Goal: Task Accomplishment & Management: Use online tool/utility

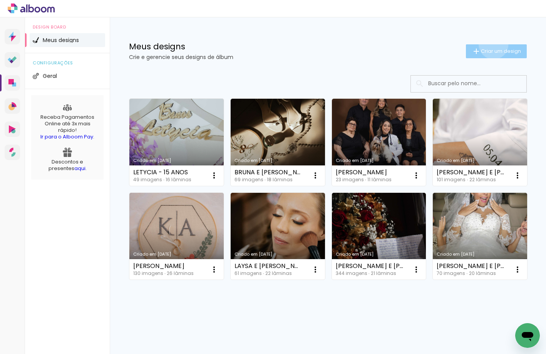
click at [366, 44] on paper-button "Criar um design" at bounding box center [496, 51] width 61 height 14
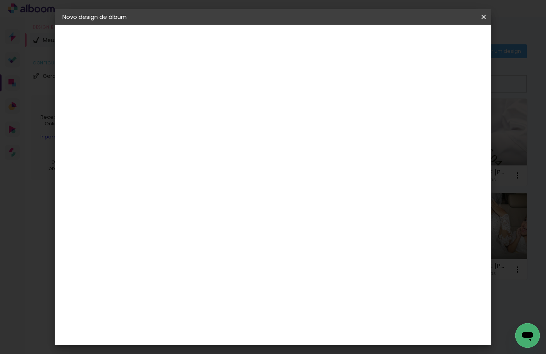
click at [188, 100] on input at bounding box center [188, 103] width 0 height 12
type input "P"
type input "G"
click at [188, 101] on input "C" at bounding box center [188, 103] width 0 height 12
type input "[PERSON_NAME]"
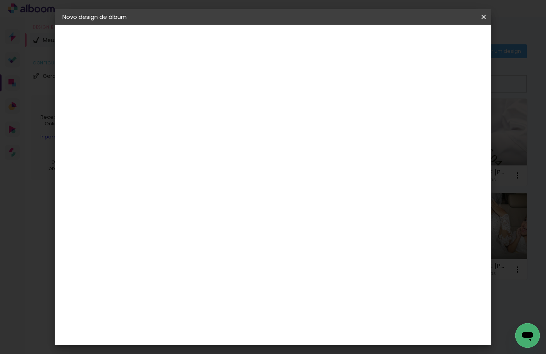
type paper-input "[PERSON_NAME]"
click at [0, 0] on slot "Avançar" at bounding box center [0, 0] width 0 height 0
click at [186, 143] on input at bounding box center [208, 147] width 78 height 10
type input "VIA"
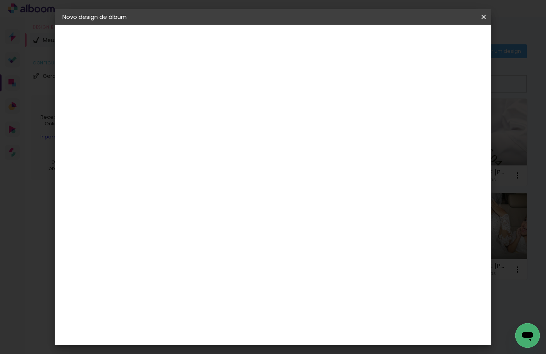
type paper-input "VIA"
click at [185, 175] on div "Viacolor" at bounding box center [195, 174] width 25 height 6
click at [0, 0] on slot "Avançar" at bounding box center [0, 0] width 0 height 0
click at [230, 103] on h3 "Opções disponíveis" at bounding box center [208, 101] width 45 height 15
click at [218, 128] on input "text" at bounding box center [203, 134] width 30 height 12
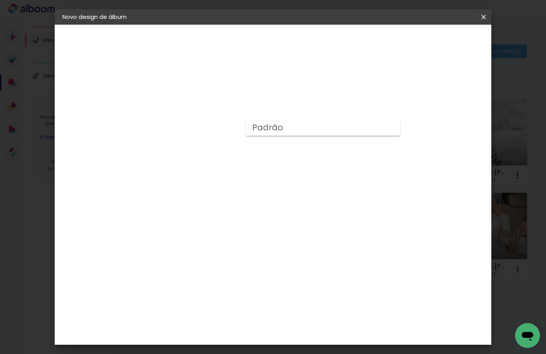
click at [283, 127] on paper-item "Padrão" at bounding box center [323, 127] width 154 height 15
type input "Padrão"
click at [240, 224] on span "40 × 30" at bounding box center [222, 234] width 36 height 20
click at [0, 0] on slot "Avançar" at bounding box center [0, 0] width 0 height 0
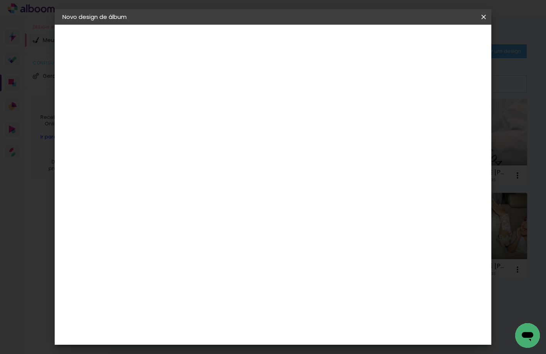
click at [366, 42] on span "Iniciar design" at bounding box center [418, 40] width 35 height 5
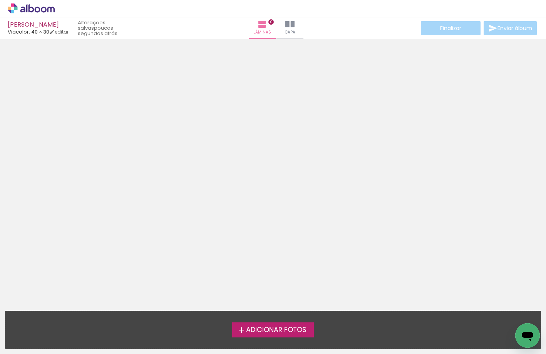
click at [341, 78] on div at bounding box center [273, 147] width 546 height 211
click at [15, 345] on iron-horizontal-list at bounding box center [7, 329] width 15 height 48
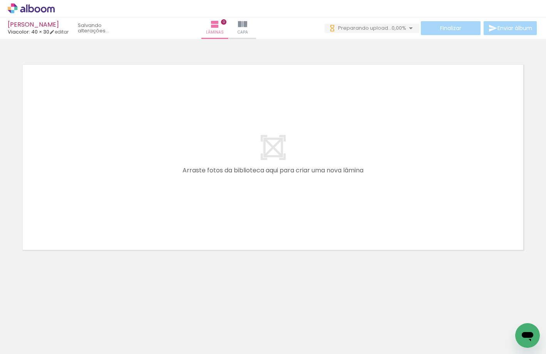
click at [78, 285] on neon-animatable "Confirmar Cancelar" at bounding box center [273, 183] width 546 height 289
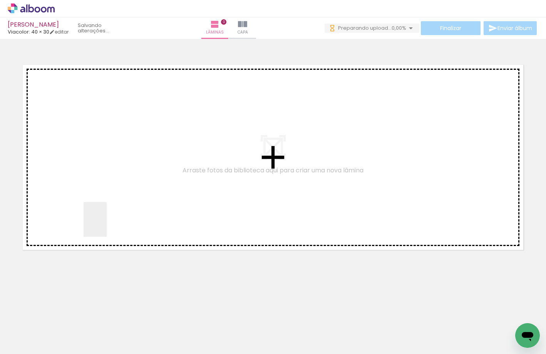
drag, startPoint x: 107, startPoint y: 225, endPoint x: 111, endPoint y: 181, distance: 44.5
click at [111, 181] on quentale-workspace at bounding box center [273, 177] width 546 height 354
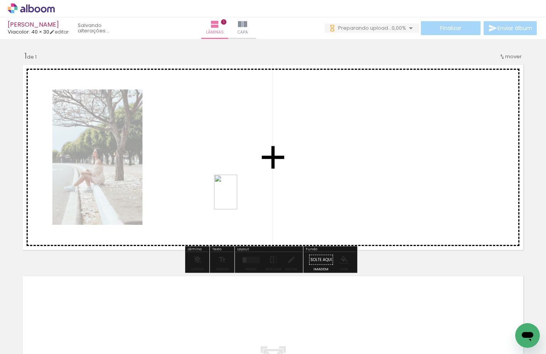
drag, startPoint x: 130, startPoint y: 329, endPoint x: 237, endPoint y: 198, distance: 169.7
click at [237, 198] on quentale-workspace at bounding box center [273, 177] width 546 height 354
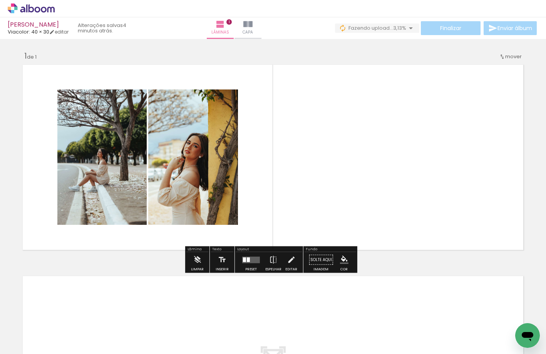
click at [9, 138] on div "Inserir lâmina 1 de 1" at bounding box center [273, 253] width 546 height 422
click at [273, 154] on quentale-layouter at bounding box center [273, 157] width 508 height 192
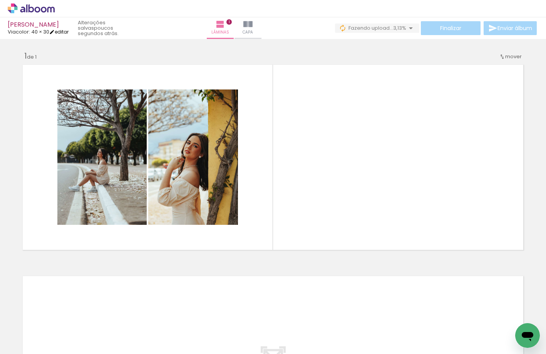
click at [55, 34] on iron-icon at bounding box center [51, 31] width 5 height 5
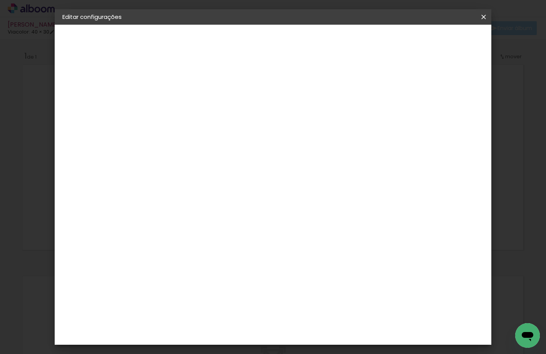
click at [366, 45] on paper-button "Salvar configurações" at bounding box center [407, 40] width 72 height 13
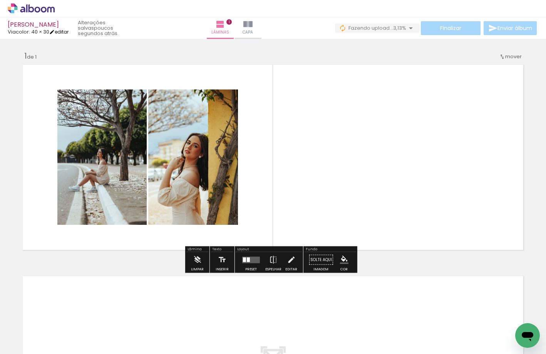
click at [60, 32] on link "editar" at bounding box center [58, 31] width 19 height 7
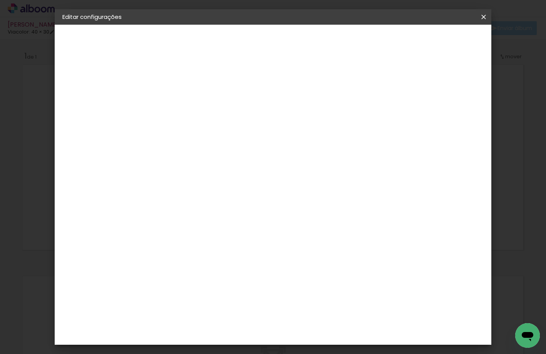
click at [85, 100] on paper-button "Viacolor" at bounding box center [104, 94] width 84 height 15
click at [193, 145] on input at bounding box center [208, 147] width 78 height 10
type input "VI"
type paper-input "VI"
click at [198, 202] on div "Viacolor" at bounding box center [195, 202] width 25 height 6
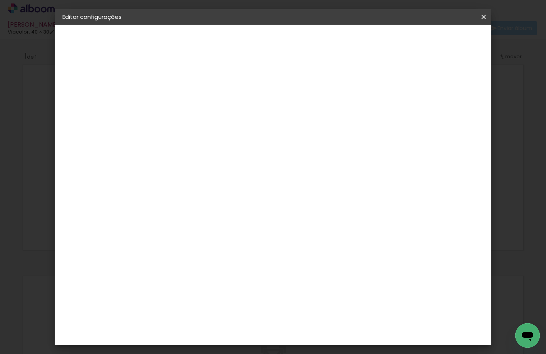
click at [0, 0] on slot "Avançar" at bounding box center [0, 0] width 0 height 0
click at [218, 131] on input "text" at bounding box center [203, 134] width 30 height 12
click at [271, 133] on paper-item "Padrão" at bounding box center [323, 127] width 154 height 15
type input "Padrão"
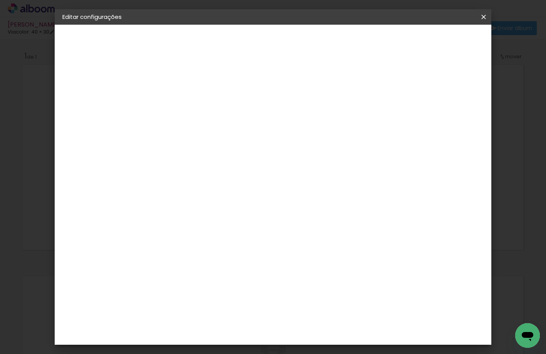
click at [0, 0] on slot "Avançar" at bounding box center [0, 0] width 0 height 0
click at [366, 35] on paper-button "Salvar configurações" at bounding box center [407, 40] width 72 height 13
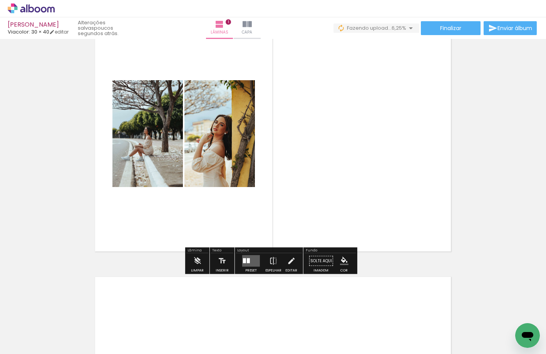
scroll to position [77, 0]
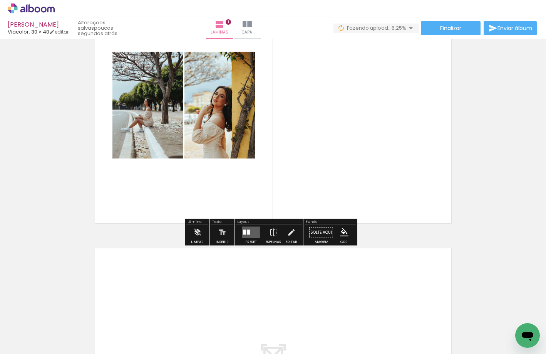
click at [331, 101] on quentale-layouter at bounding box center [273, 104] width 362 height 241
click at [251, 232] on quentale-layouter at bounding box center [251, 232] width 18 height 12
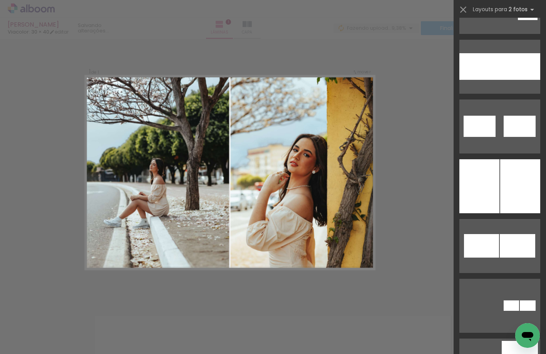
scroll to position [3774, 0]
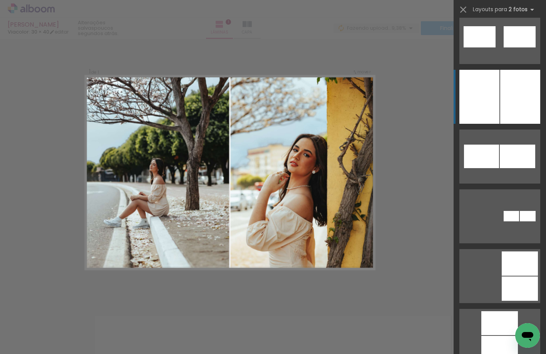
click at [366, 87] on div at bounding box center [520, 97] width 40 height 54
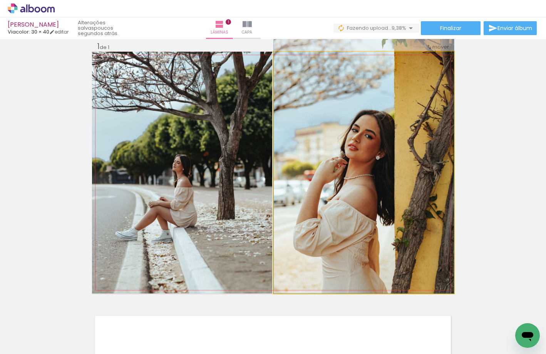
drag, startPoint x: 395, startPoint y: 120, endPoint x: 405, endPoint y: 83, distance: 38.2
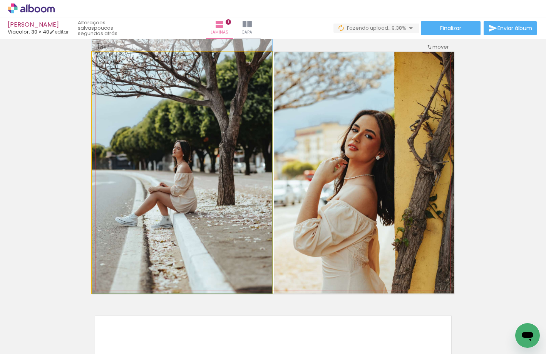
drag, startPoint x: 131, startPoint y: 215, endPoint x: 126, endPoint y: 155, distance: 60.3
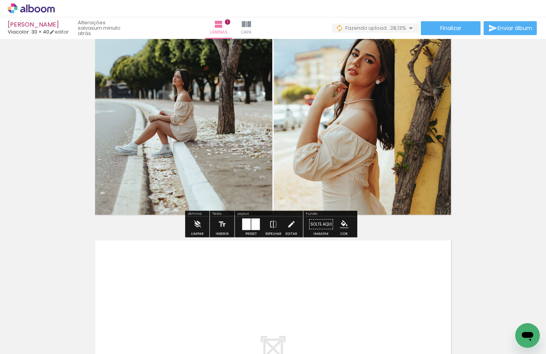
scroll to position [87, 0]
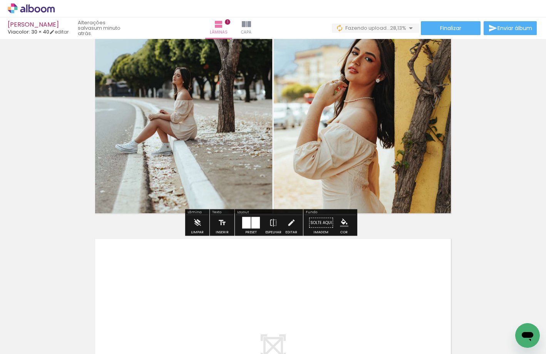
click at [366, 157] on div "Inserir lâmina 1 de 1" at bounding box center [273, 216] width 546 height 522
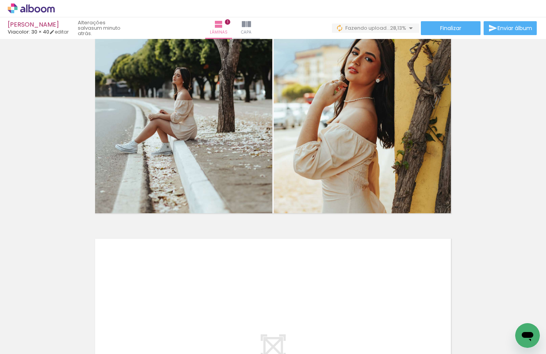
scroll to position [0, 0]
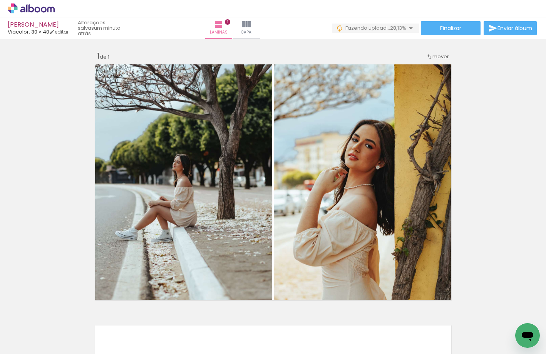
click at [366, 159] on div "Inserir lâmina 1 de 1" at bounding box center [273, 303] width 546 height 522
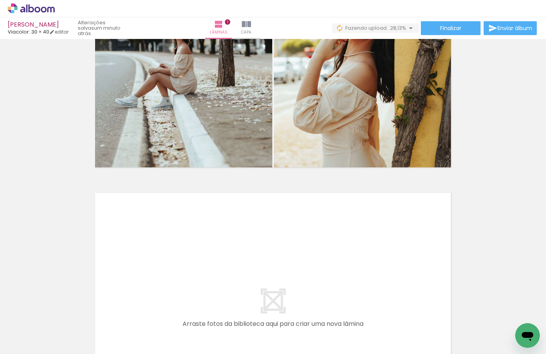
scroll to position [193, 0]
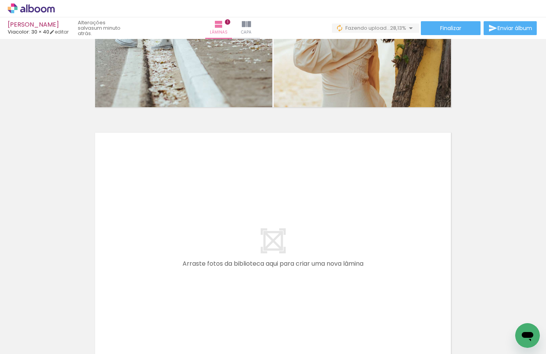
click at [366, 153] on div "Inserir lâmina 1 de 1" at bounding box center [273, 110] width 546 height 522
click at [179, 322] on quentale-thumb at bounding box center [163, 327] width 43 height 44
drag, startPoint x: 179, startPoint y: 322, endPoint x: 180, endPoint y: 226, distance: 96.3
click at [180, 226] on quentale-workspace at bounding box center [273, 177] width 546 height 354
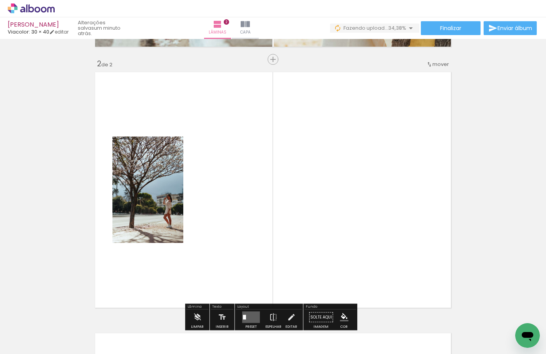
scroll to position [271, 0]
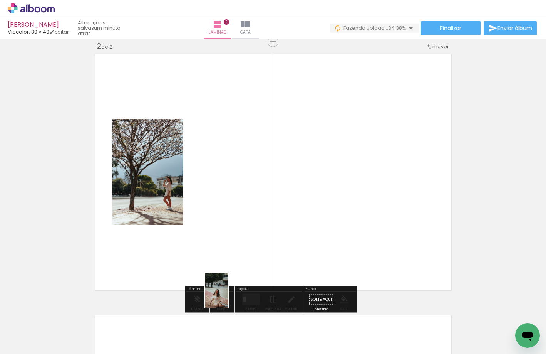
drag, startPoint x: 215, startPoint y: 346, endPoint x: 321, endPoint y: 191, distance: 187.6
click at [305, 183] on quentale-workspace at bounding box center [273, 177] width 546 height 354
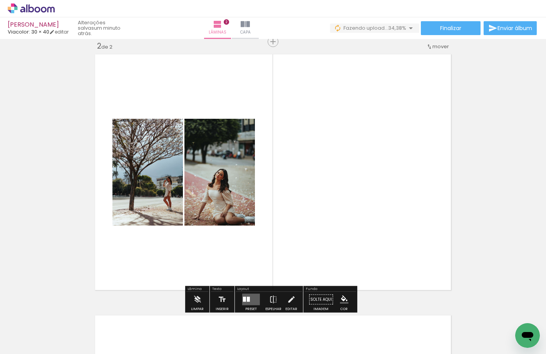
click at [250, 302] on quentale-layouter at bounding box center [251, 299] width 18 height 12
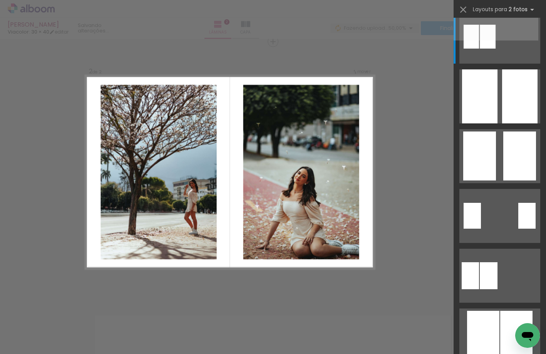
scroll to position [0, 0]
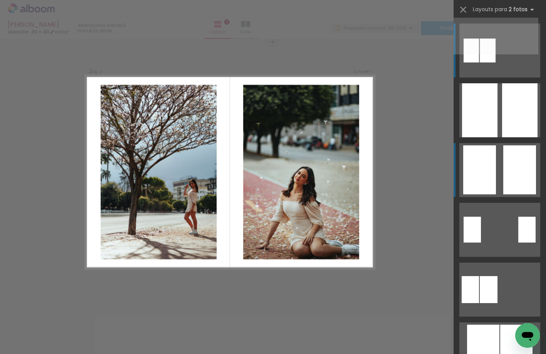
click at [366, 167] on quentale-layouter at bounding box center [499, 170] width 81 height 54
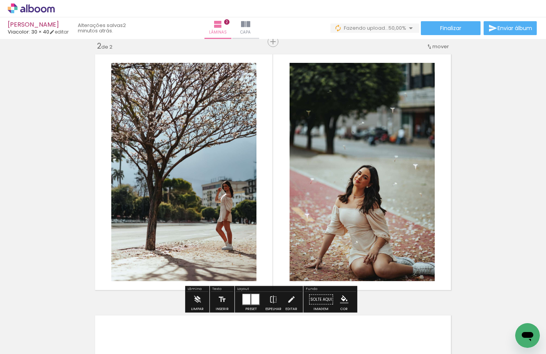
click at [366, 164] on div "Inserir lâmina 1 de 2 Inserir lâmina 2 de 2" at bounding box center [273, 162] width 546 height 783
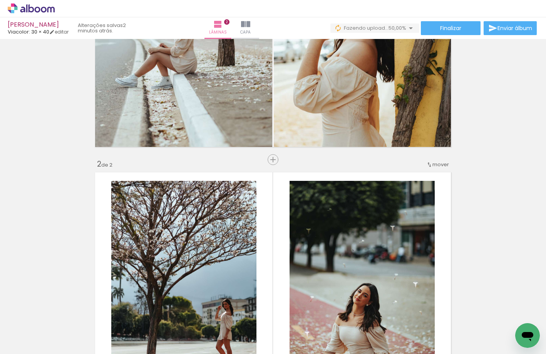
scroll to position [309, 0]
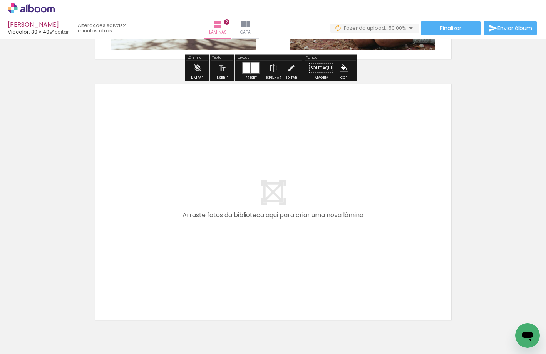
drag, startPoint x: 249, startPoint y: 327, endPoint x: 338, endPoint y: 332, distance: 89.1
click at [228, 201] on quentale-workspace at bounding box center [273, 177] width 546 height 354
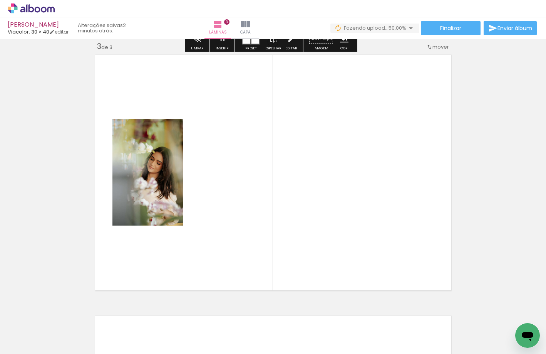
scroll to position [531, 0]
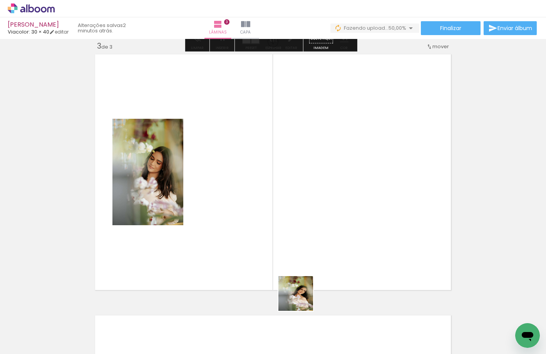
drag, startPoint x: 298, startPoint y: 332, endPoint x: 315, endPoint y: 288, distance: 46.7
click at [250, 184] on quentale-workspace at bounding box center [273, 177] width 546 height 354
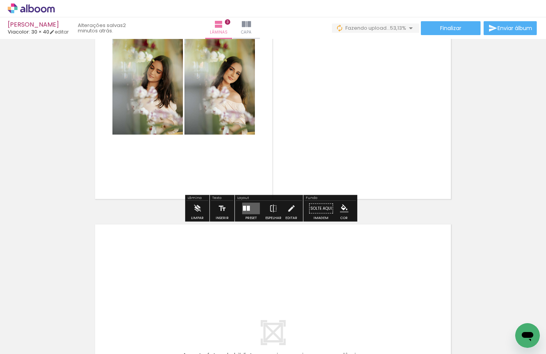
scroll to position [608, 0]
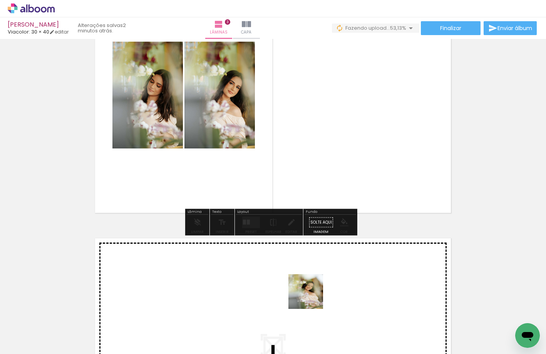
drag, startPoint x: 339, startPoint y: 319, endPoint x: 370, endPoint y: 323, distance: 31.4
click at [308, 296] on quentale-workspace at bounding box center [273, 177] width 546 height 354
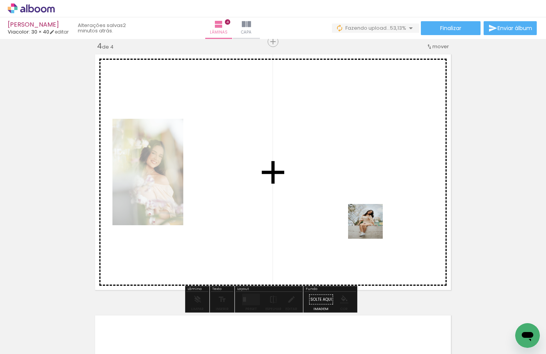
drag, startPoint x: 371, startPoint y: 227, endPoint x: 363, endPoint y: 176, distance: 51.9
click at [359, 176] on quentale-workspace at bounding box center [273, 177] width 546 height 354
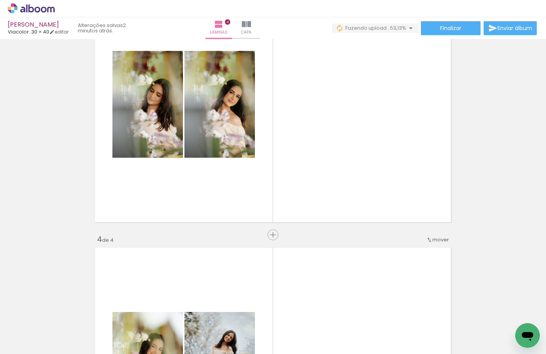
scroll to position [600, 0]
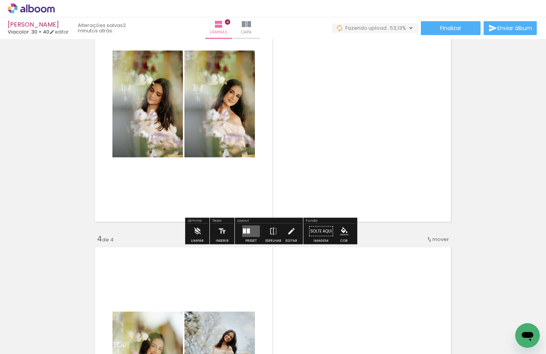
click at [248, 228] on div at bounding box center [248, 230] width 3 height 5
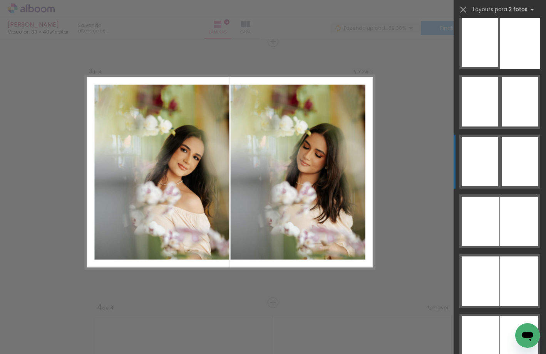
scroll to position [4724, 0]
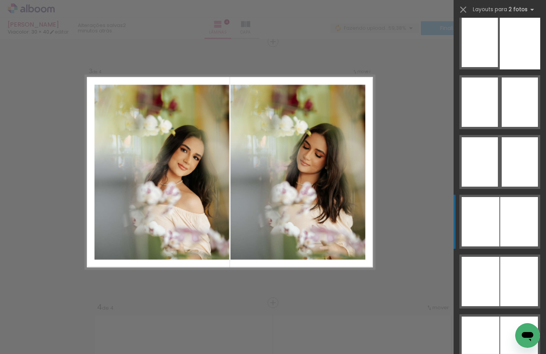
click at [366, 202] on div at bounding box center [481, 221] width 38 height 49
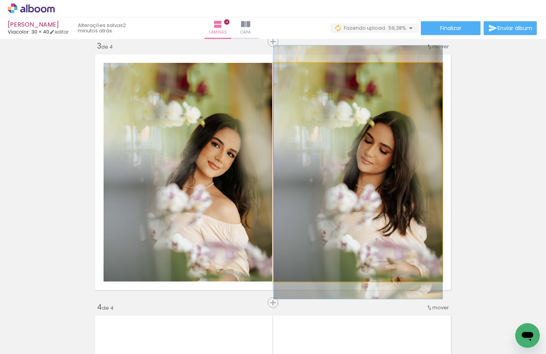
drag, startPoint x: 377, startPoint y: 183, endPoint x: 154, endPoint y: 176, distance: 223.1
click at [0, 0] on slot at bounding box center [0, 0] width 0 height 0
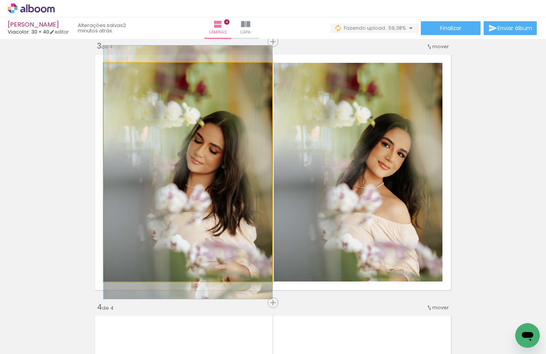
drag, startPoint x: 211, startPoint y: 179, endPoint x: 277, endPoint y: 179, distance: 66.2
click at [0, 0] on slot at bounding box center [0, 0] width 0 height 0
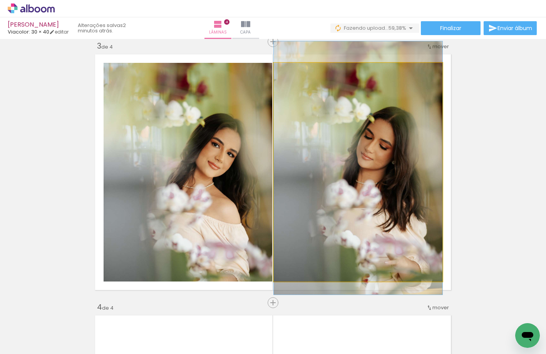
drag, startPoint x: 341, startPoint y: 171, endPoint x: 339, endPoint y: 161, distance: 11.0
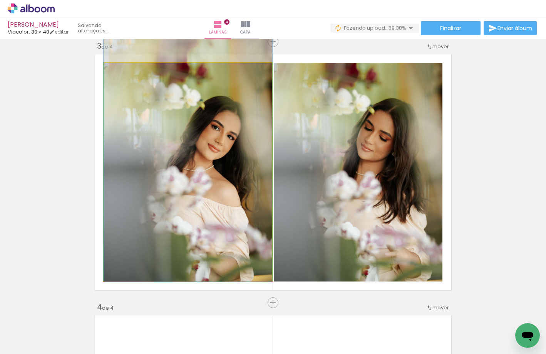
drag, startPoint x: 231, startPoint y: 164, endPoint x: 228, endPoint y: 147, distance: 17.5
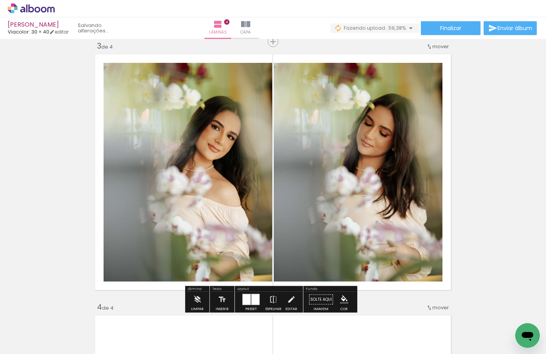
click at [366, 133] on div "Inserir lâmina 1 de 4 Inserir lâmina 2 de 4 Inserir lâmina 3 de 4 Inserir lâmin…" at bounding box center [273, 162] width 546 height 1304
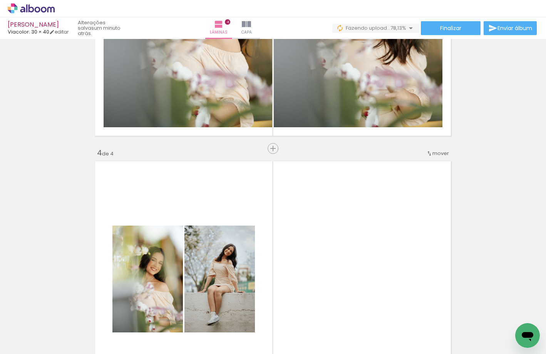
scroll to position [801, 0]
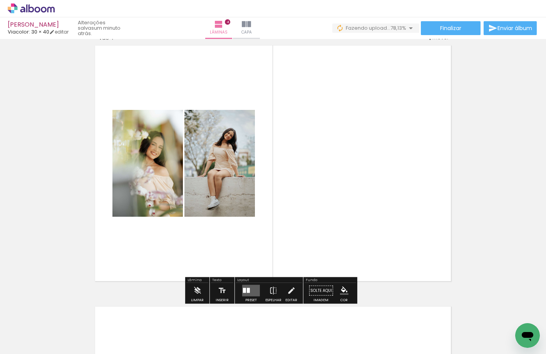
drag, startPoint x: 252, startPoint y: 299, endPoint x: 267, endPoint y: 292, distance: 17.2
click at [252, 299] on div "Preset" at bounding box center [251, 299] width 12 height 3
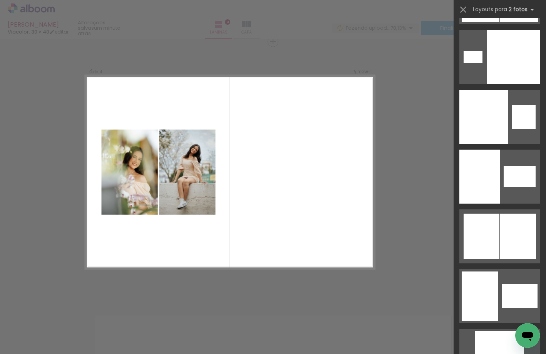
scroll to position [4796, 0]
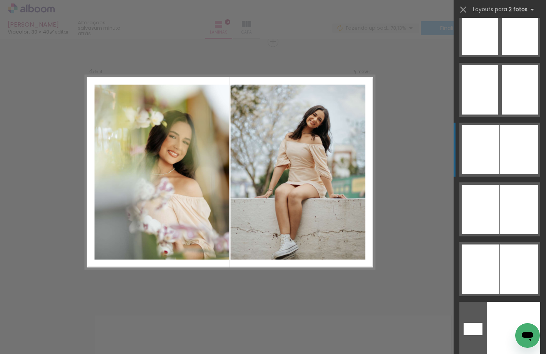
click at [366, 161] on div at bounding box center [519, 149] width 38 height 49
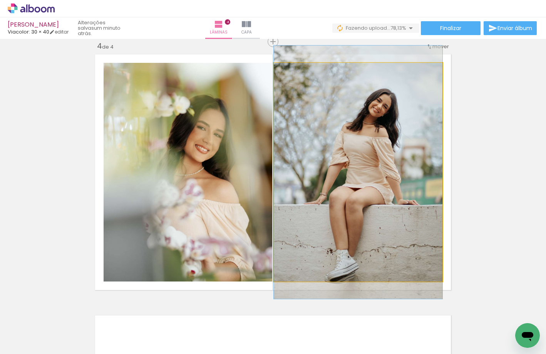
drag, startPoint x: 324, startPoint y: 154, endPoint x: 186, endPoint y: 144, distance: 138.6
click at [0, 0] on slot at bounding box center [0, 0] width 0 height 0
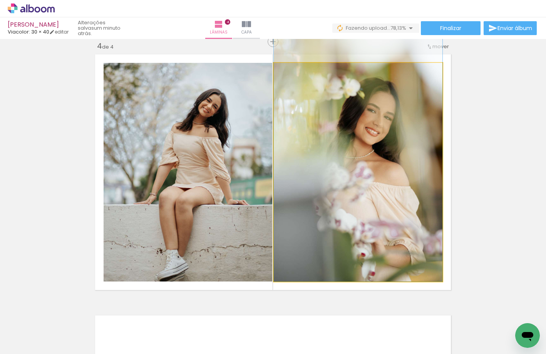
drag, startPoint x: 314, startPoint y: 159, endPoint x: 308, endPoint y: 133, distance: 26.4
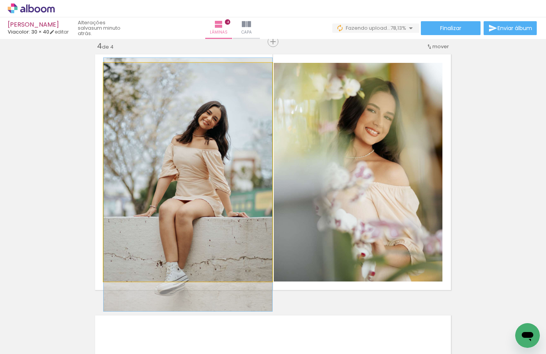
drag, startPoint x: 225, startPoint y: 127, endPoint x: 224, endPoint y: 140, distance: 12.4
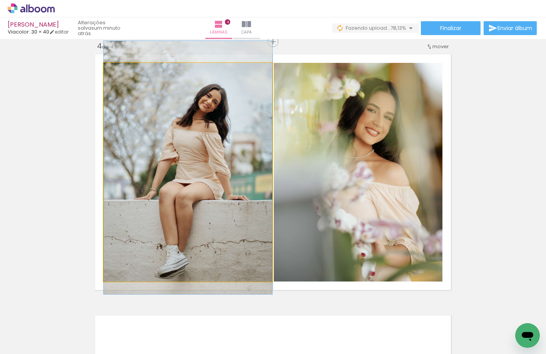
drag, startPoint x: 224, startPoint y: 149, endPoint x: 222, endPoint y: 134, distance: 14.8
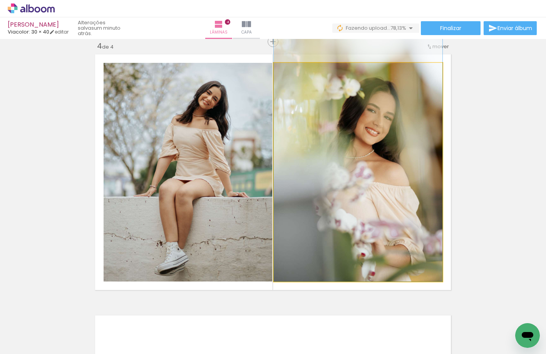
drag, startPoint x: 391, startPoint y: 159, endPoint x: 391, endPoint y: 154, distance: 5.1
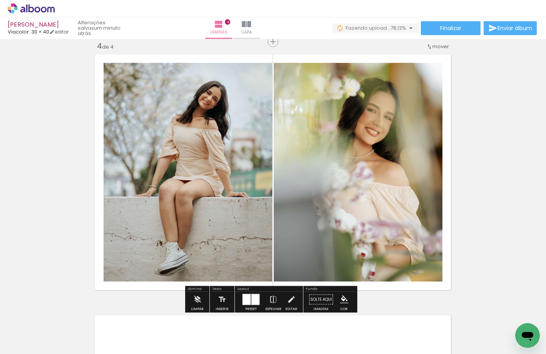
click at [254, 304] on div at bounding box center [255, 299] width 8 height 11
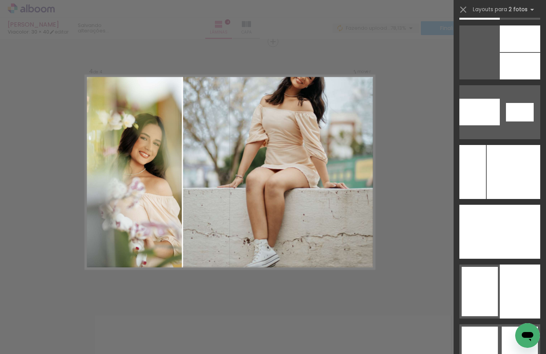
scroll to position [4449, 0]
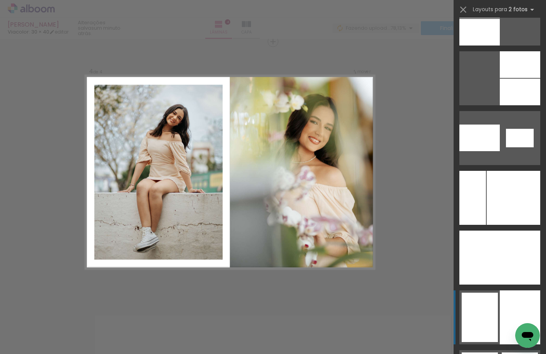
click at [366, 310] on div at bounding box center [520, 317] width 40 height 54
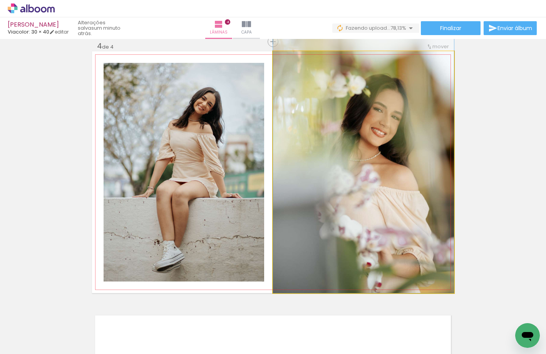
click at [366, 143] on quentale-photo at bounding box center [363, 171] width 181 height 241
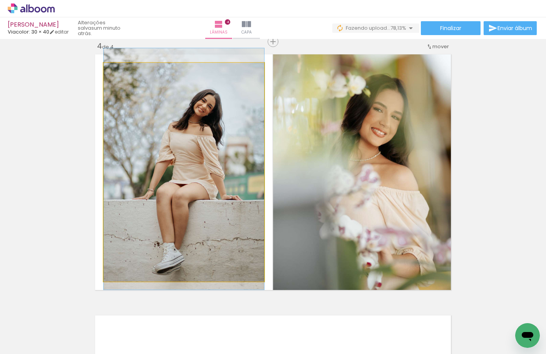
drag, startPoint x: 176, startPoint y: 142, endPoint x: 176, endPoint y: 134, distance: 7.7
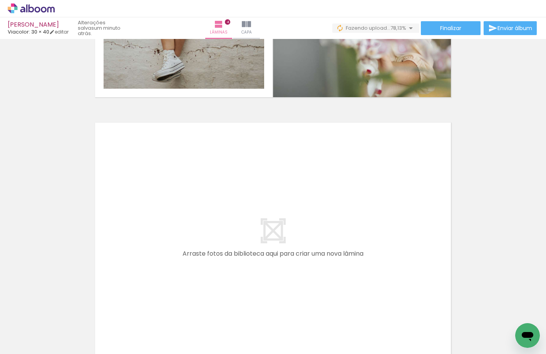
scroll to position [0, 166]
drag, startPoint x: 258, startPoint y: 327, endPoint x: 362, endPoint y: 330, distance: 104.4
click at [237, 238] on quentale-workspace at bounding box center [273, 177] width 546 height 354
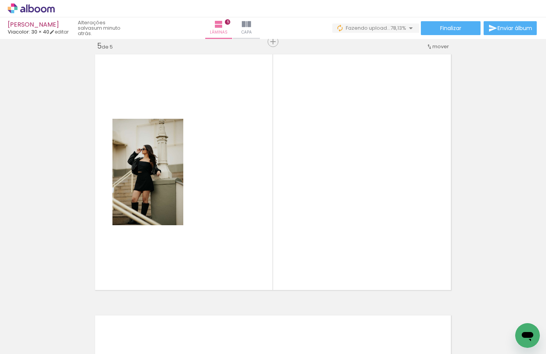
drag, startPoint x: 292, startPoint y: 193, endPoint x: 367, endPoint y: 242, distance: 89.3
click at [292, 192] on quentale-workspace at bounding box center [273, 177] width 546 height 354
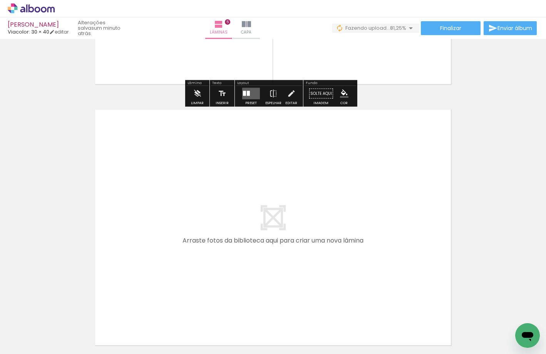
scroll to position [1323, 0]
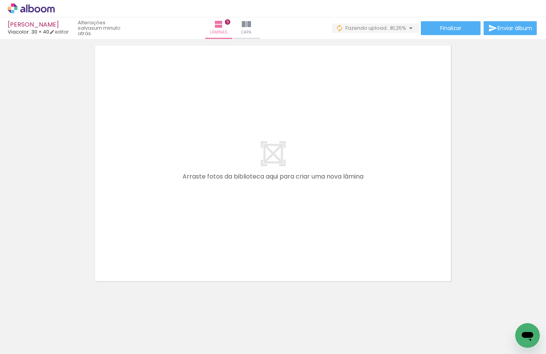
drag, startPoint x: 388, startPoint y: 334, endPoint x: 305, endPoint y: 246, distance: 120.7
click at [193, 187] on quentale-workspace at bounding box center [273, 177] width 546 height 354
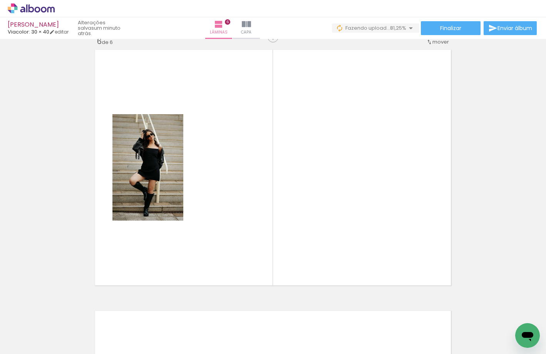
scroll to position [1314, 0]
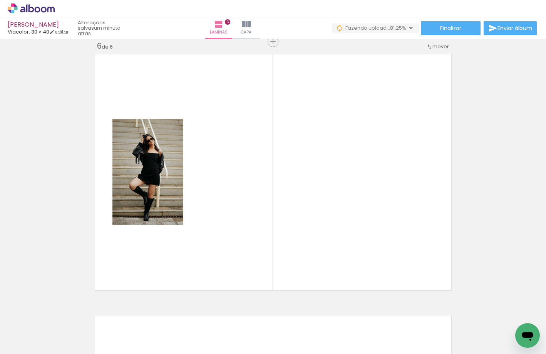
drag, startPoint x: 347, startPoint y: 178, endPoint x: 342, endPoint y: 181, distance: 5.2
click at [345, 176] on quentale-workspace at bounding box center [273, 177] width 546 height 354
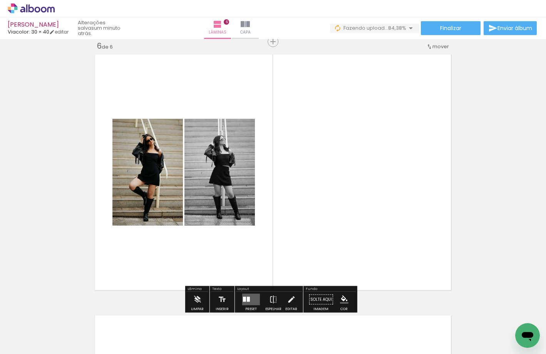
drag, startPoint x: 247, startPoint y: 299, endPoint x: 256, endPoint y: 295, distance: 10.7
click at [247, 299] on div at bounding box center [248, 299] width 3 height 5
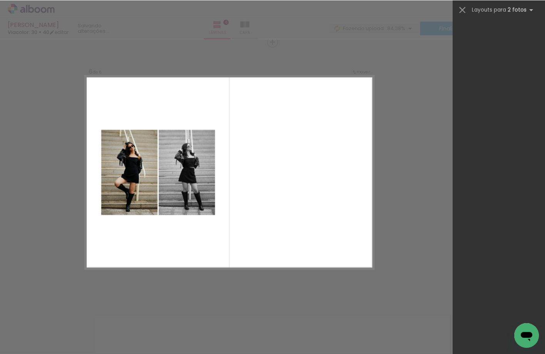
scroll to position [0, 0]
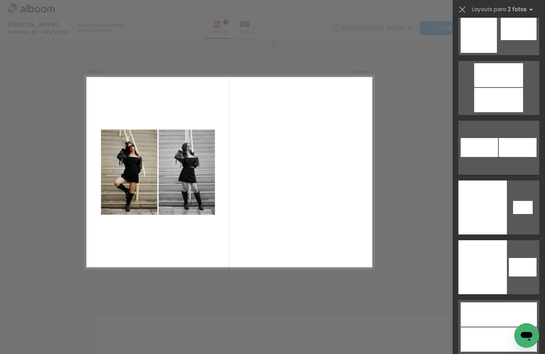
drag, startPoint x: 541, startPoint y: 32, endPoint x: 13, endPoint y: 9, distance: 528.9
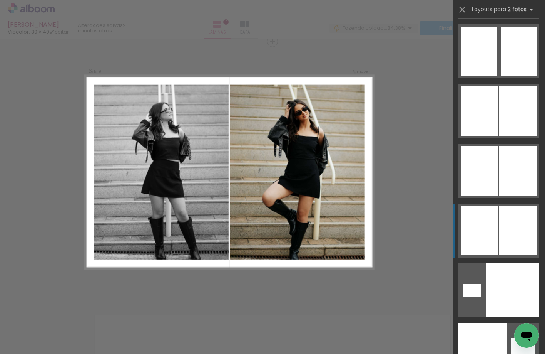
scroll to position [4719, 0]
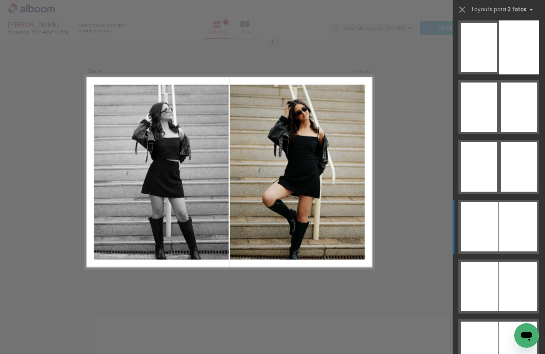
click at [366, 212] on div at bounding box center [519, 226] width 38 height 49
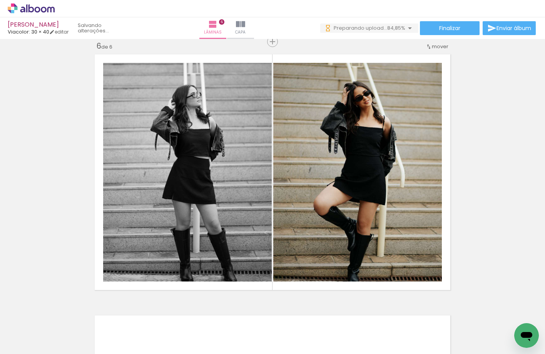
scroll to position [0, 944]
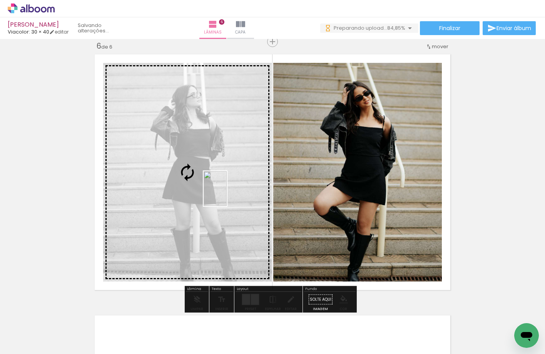
drag, startPoint x: 445, startPoint y: 289, endPoint x: 227, endPoint y: 194, distance: 237.7
click at [227, 194] on quentale-workspace at bounding box center [272, 177] width 545 height 354
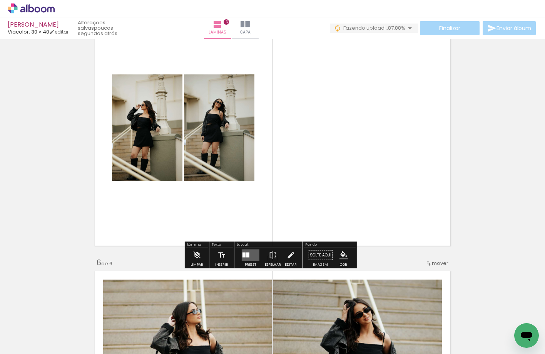
scroll to position [1160, 0]
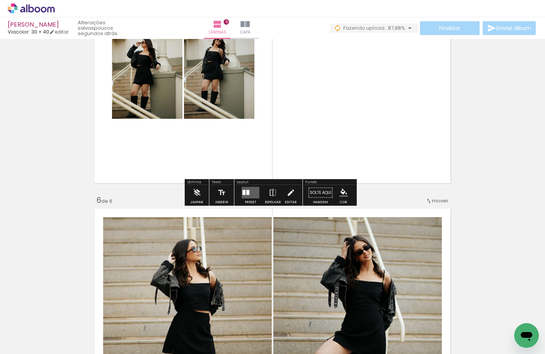
click at [255, 192] on quentale-layouter at bounding box center [251, 193] width 18 height 12
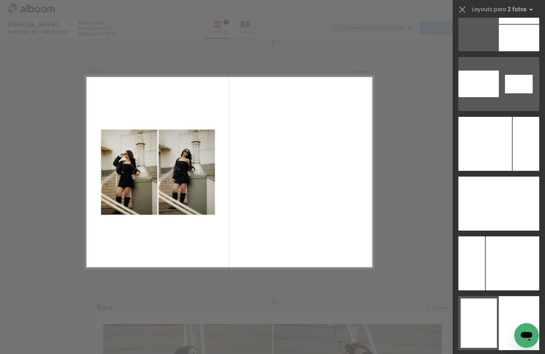
scroll to position [4464, 0]
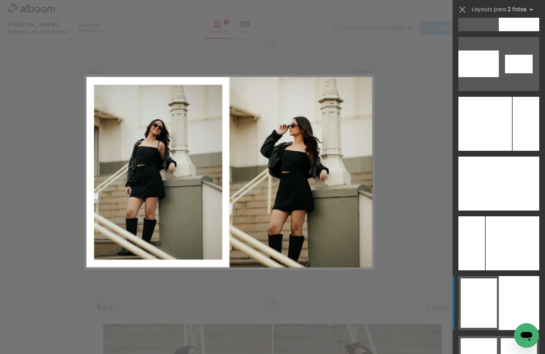
click at [366, 302] on div at bounding box center [519, 303] width 40 height 54
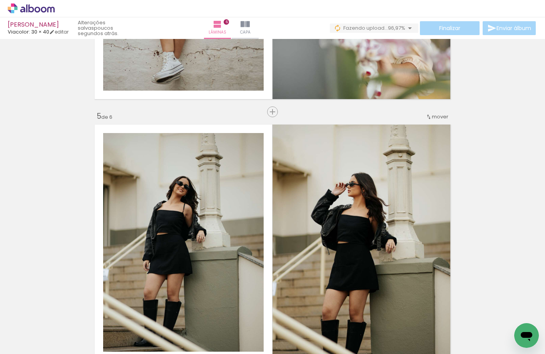
scroll to position [1053, 0]
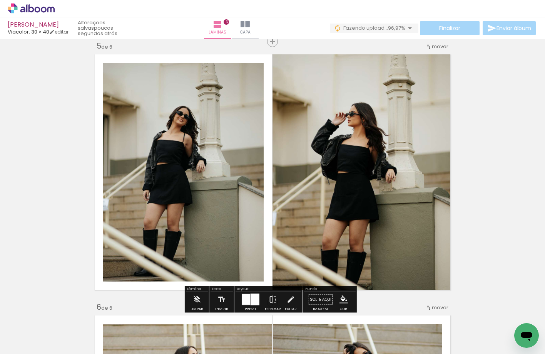
click at [273, 302] on iron-icon at bounding box center [273, 299] width 8 height 15
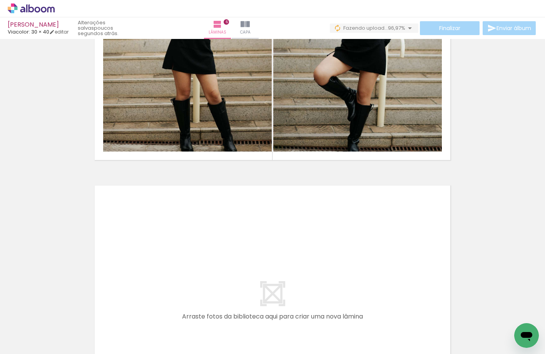
scroll to position [1515, 0]
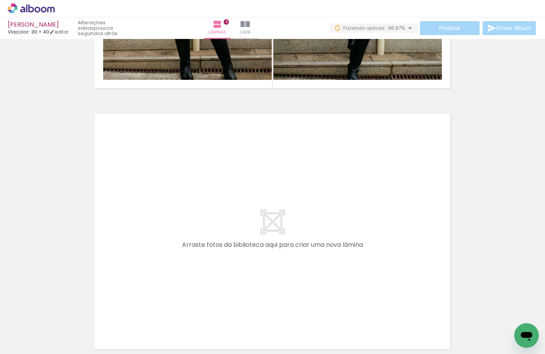
drag, startPoint x: 386, startPoint y: 329, endPoint x: 369, endPoint y: 208, distance: 121.8
click at [366, 208] on quentale-workspace at bounding box center [272, 177] width 545 height 354
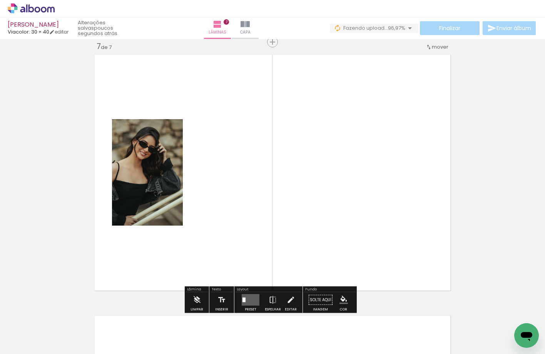
scroll to position [1574, 0]
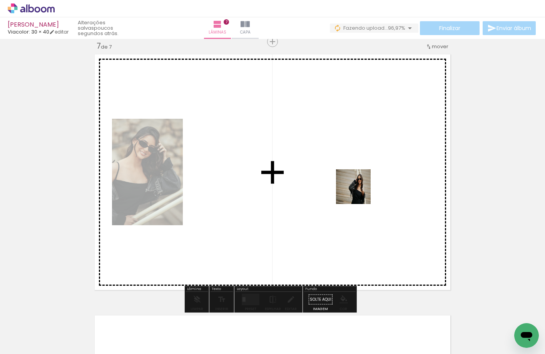
drag, startPoint x: 354, startPoint y: 334, endPoint x: 354, endPoint y: 172, distance: 161.8
click at [354, 172] on quentale-workspace at bounding box center [272, 177] width 545 height 354
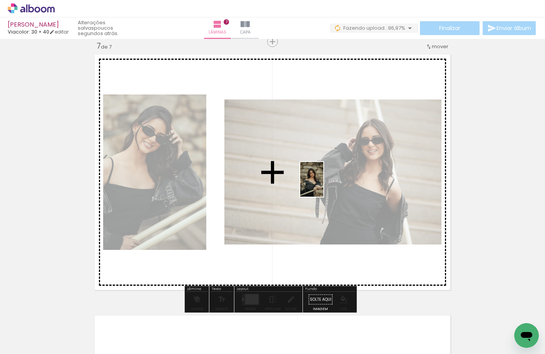
drag, startPoint x: 438, startPoint y: 321, endPoint x: 324, endPoint y: 185, distance: 178.0
click at [324, 185] on quentale-workspace at bounding box center [272, 177] width 545 height 354
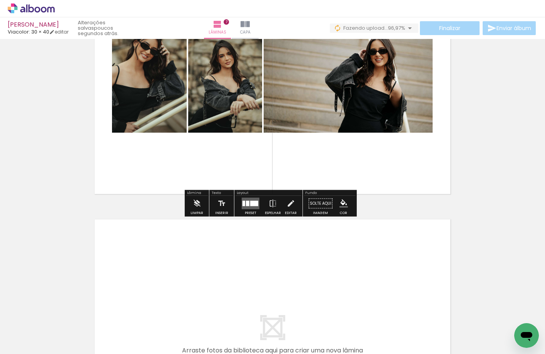
scroll to position [1728, 0]
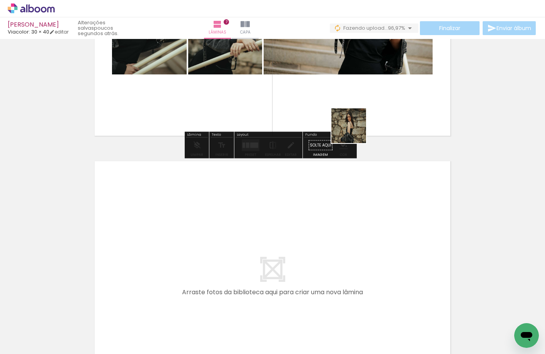
drag, startPoint x: 512, startPoint y: 334, endPoint x: 355, endPoint y: 131, distance: 256.7
click at [355, 131] on quentale-workspace at bounding box center [272, 177] width 545 height 354
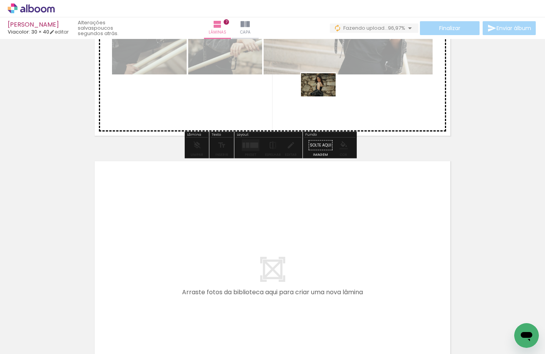
drag, startPoint x: 512, startPoint y: 320, endPoint x: 324, endPoint y: 96, distance: 292.3
click at [324, 96] on quentale-workspace at bounding box center [272, 177] width 545 height 354
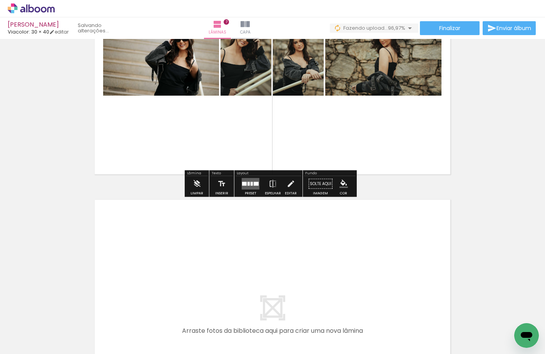
scroll to position [1651, 0]
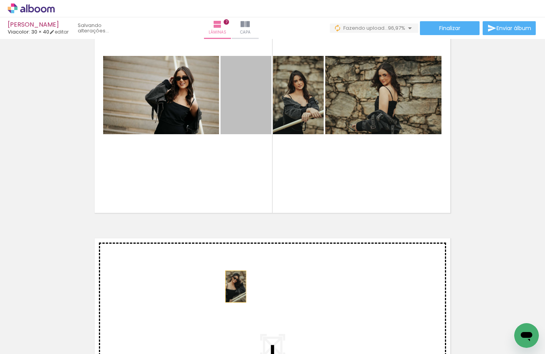
drag, startPoint x: 241, startPoint y: 103, endPoint x: 233, endPoint y: 286, distance: 183.1
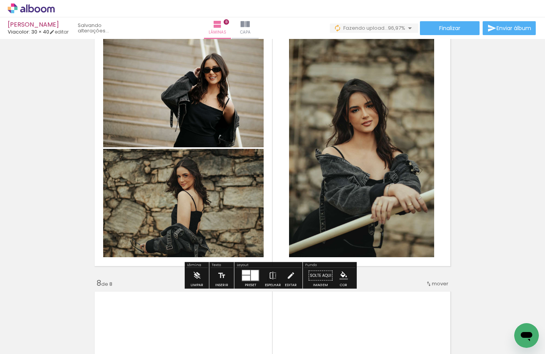
scroll to position [1643, 0]
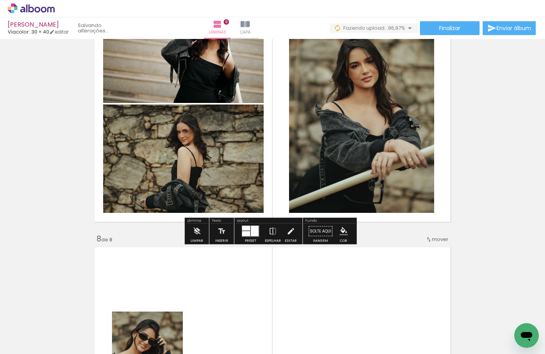
click at [243, 225] on div at bounding box center [250, 230] width 21 height 15
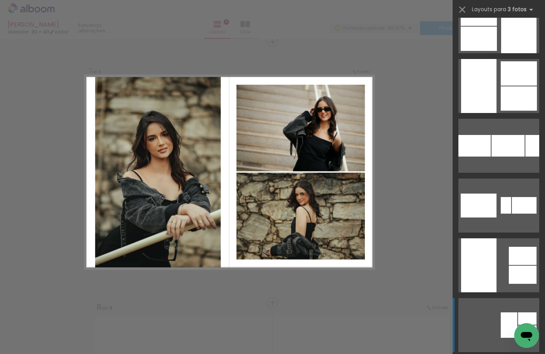
scroll to position [970, 0]
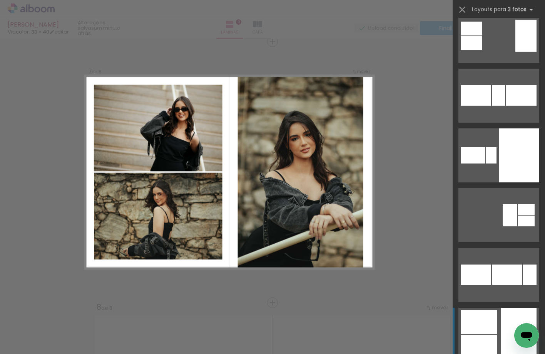
click at [366, 327] on div at bounding box center [479, 322] width 36 height 24
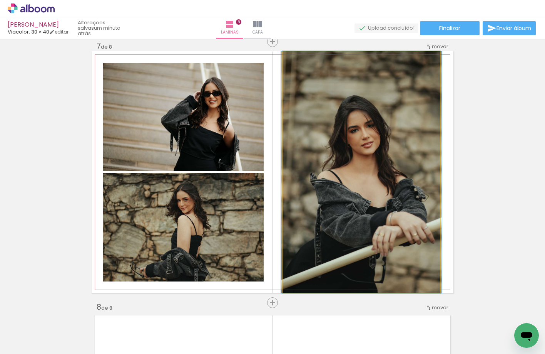
click at [359, 120] on quentale-photo at bounding box center [361, 171] width 157 height 241
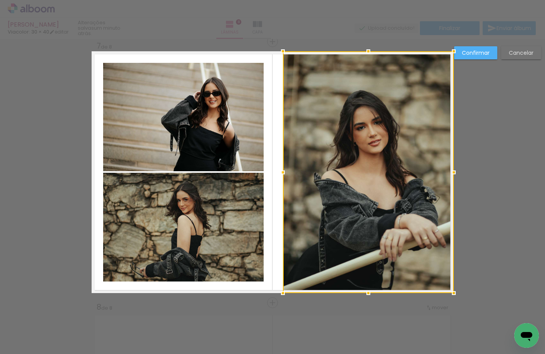
drag, startPoint x: 437, startPoint y: 174, endPoint x: 458, endPoint y: 174, distance: 20.4
click at [366, 174] on div at bounding box center [453, 171] width 15 height 15
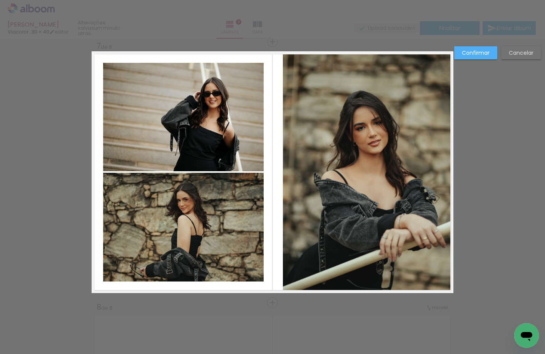
click at [366, 180] on quentale-photo at bounding box center [368, 171] width 171 height 241
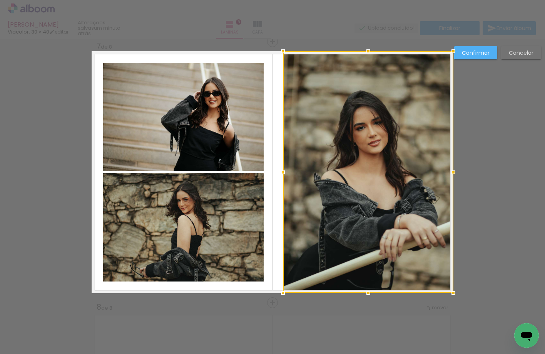
click at [366, 180] on div at bounding box center [368, 171] width 171 height 241
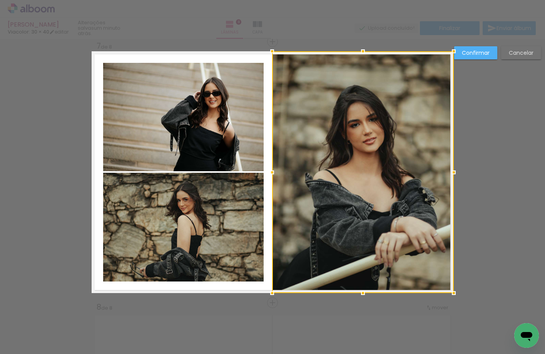
drag, startPoint x: 284, startPoint y: 172, endPoint x: 266, endPoint y: 176, distance: 18.1
click at [266, 176] on div at bounding box center [272, 171] width 15 height 15
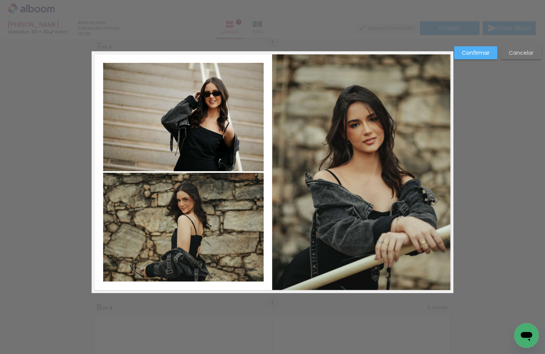
click at [342, 161] on quentale-photo at bounding box center [363, 171] width 182 height 241
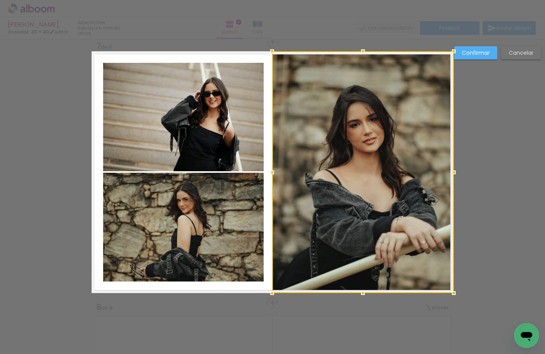
click at [342, 161] on div at bounding box center [363, 171] width 182 height 241
click at [270, 173] on div at bounding box center [272, 171] width 15 height 15
click at [0, 0] on slot "Confirmar" at bounding box center [0, 0] width 0 height 0
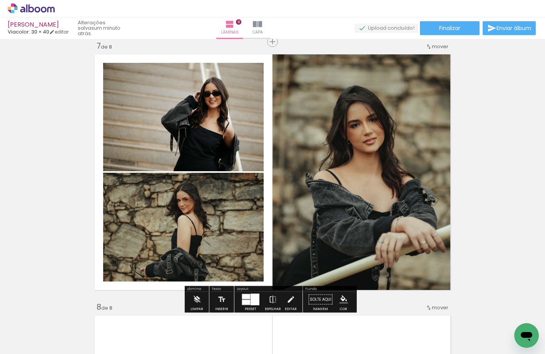
click at [366, 163] on quentale-photo at bounding box center [363, 171] width 181 height 241
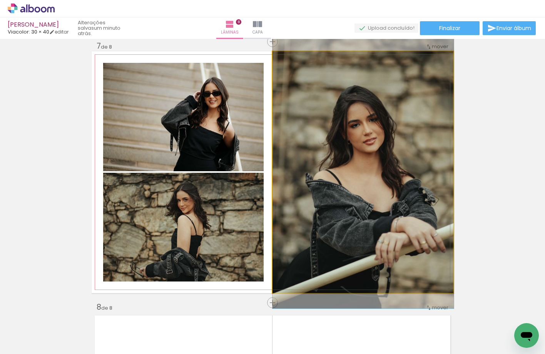
click at [366, 163] on quentale-photo at bounding box center [363, 171] width 181 height 241
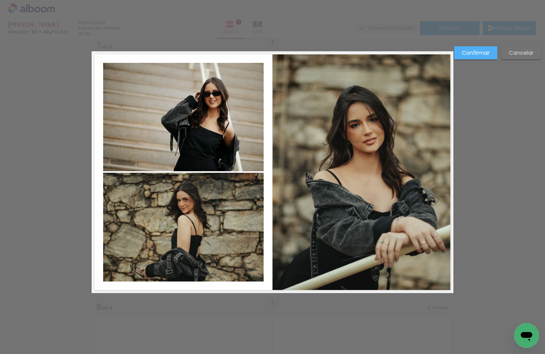
click at [0, 0] on slot "Confirmar" at bounding box center [0, 0] width 0 height 0
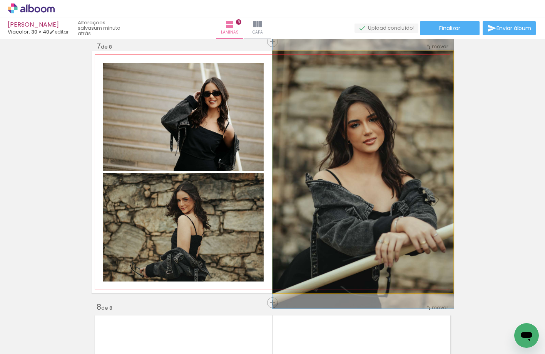
click at [350, 141] on quentale-photo at bounding box center [363, 171] width 181 height 241
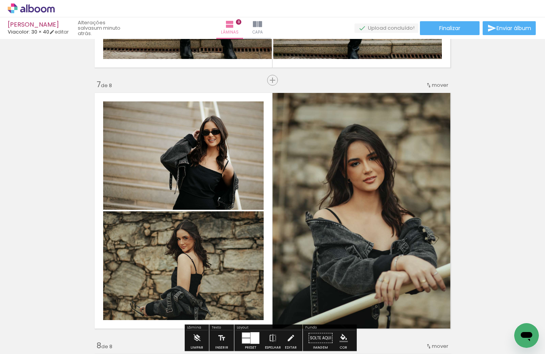
scroll to position [1574, 0]
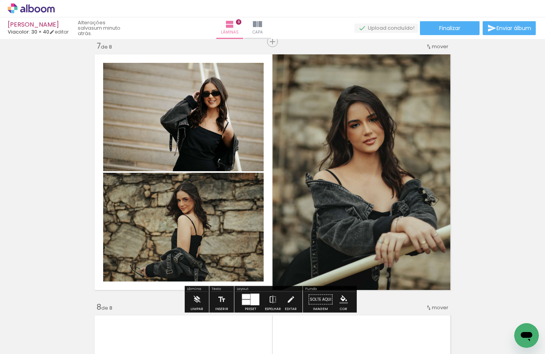
drag, startPoint x: 184, startPoint y: 111, endPoint x: 174, endPoint y: 192, distance: 81.4
click at [0, 0] on slot at bounding box center [0, 0] width 0 height 0
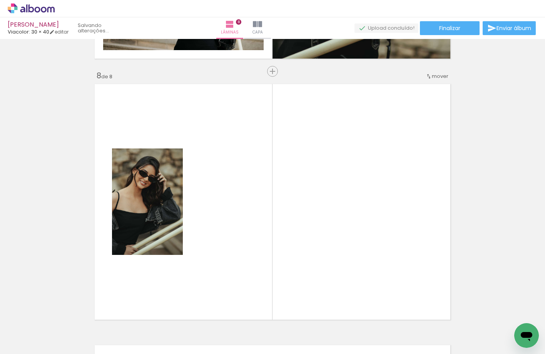
scroll to position [0, 987]
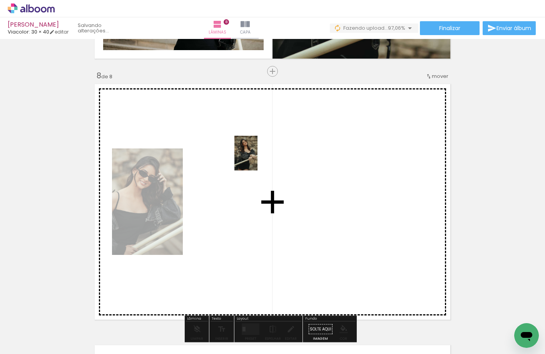
drag, startPoint x: 515, startPoint y: 315, endPoint x: 258, endPoint y: 159, distance: 301.6
click at [258, 159] on quentale-workspace at bounding box center [272, 177] width 545 height 354
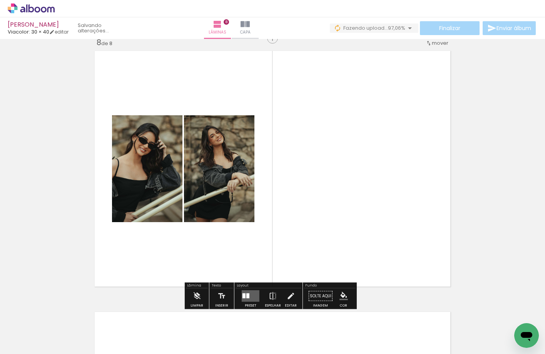
scroll to position [1882, 0]
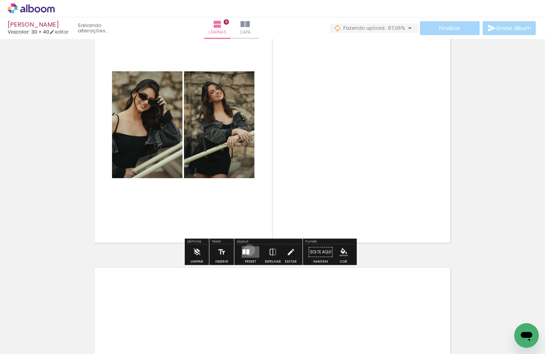
click at [248, 250] on div at bounding box center [247, 251] width 3 height 5
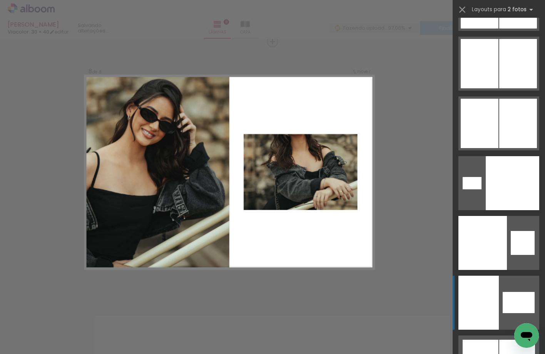
scroll to position [4796, 0]
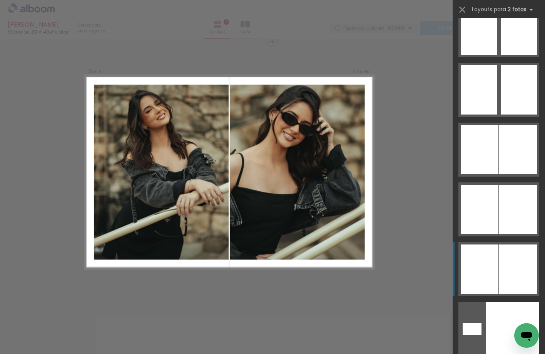
click at [366, 277] on div at bounding box center [519, 268] width 38 height 49
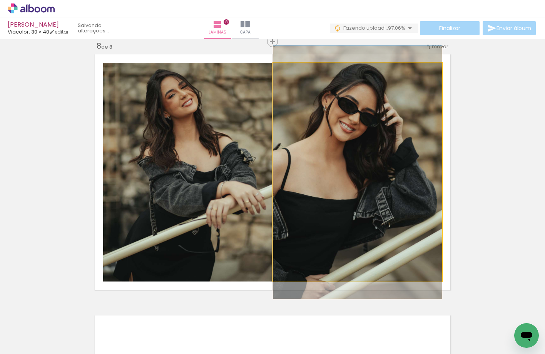
drag, startPoint x: 350, startPoint y: 171, endPoint x: 384, endPoint y: 170, distance: 33.1
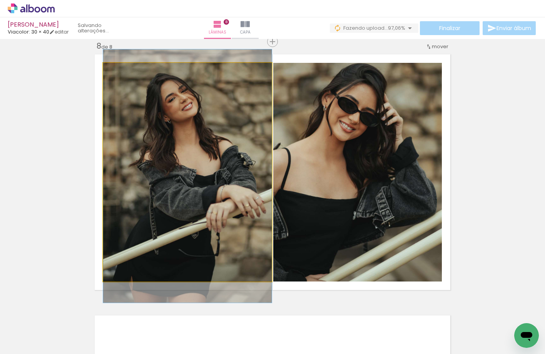
drag, startPoint x: 208, startPoint y: 123, endPoint x: 207, endPoint y: 127, distance: 4.4
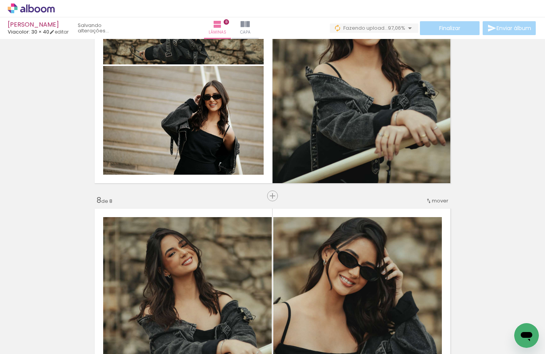
scroll to position [1796, 0]
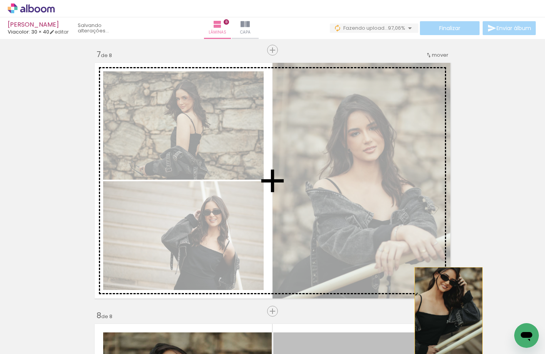
scroll to position [1566, 0]
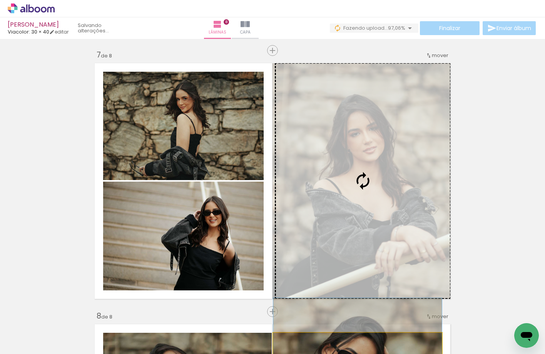
drag, startPoint x: 375, startPoint y: 221, endPoint x: 370, endPoint y: 145, distance: 76.4
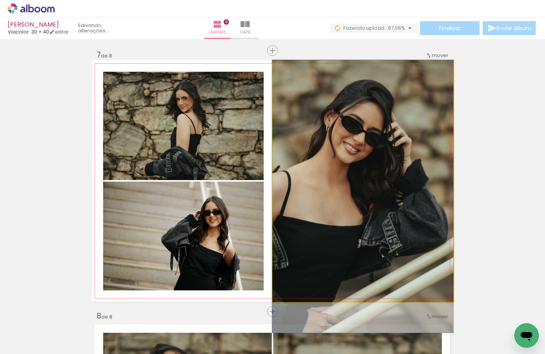
drag, startPoint x: 350, startPoint y: 134, endPoint x: 347, endPoint y: 168, distance: 33.6
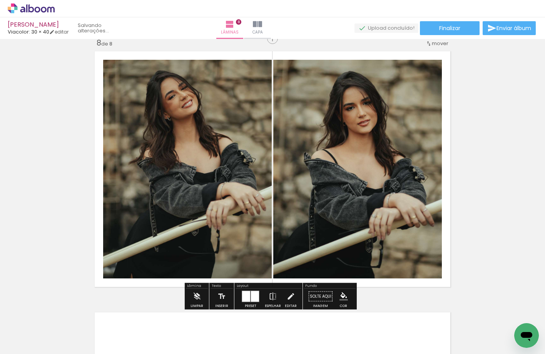
scroll to position [1874, 0]
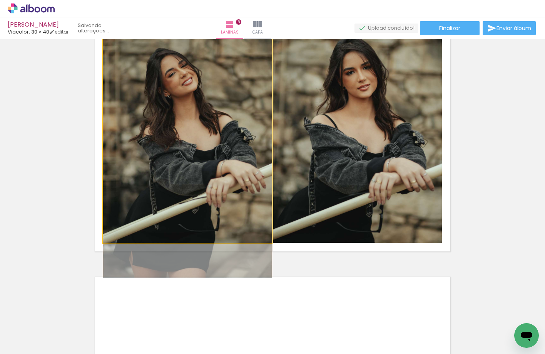
drag, startPoint x: 179, startPoint y: 132, endPoint x: 178, endPoint y: 140, distance: 7.7
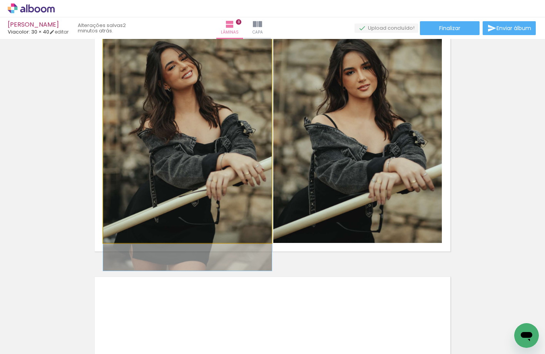
drag, startPoint x: 230, startPoint y: 141, endPoint x: 230, endPoint y: 134, distance: 6.9
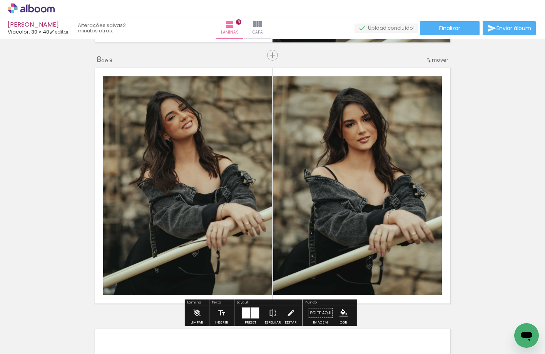
scroll to position [1835, 0]
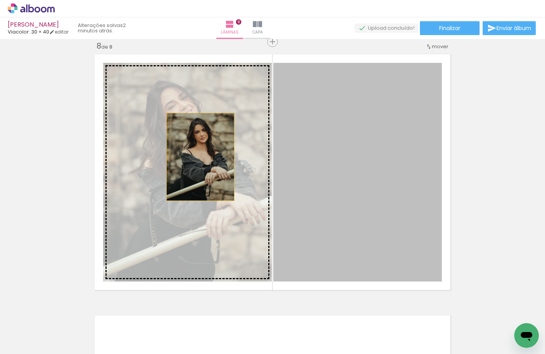
drag, startPoint x: 328, startPoint y: 168, endPoint x: 195, endPoint y: 157, distance: 133.3
click at [0, 0] on slot at bounding box center [0, 0] width 0 height 0
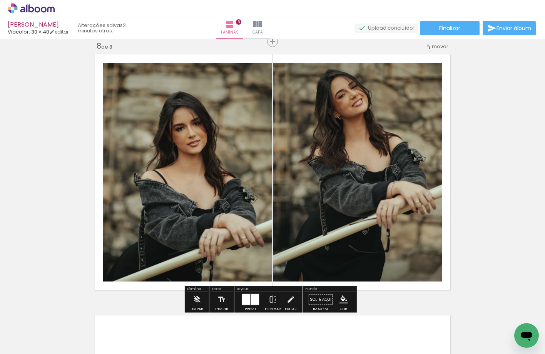
drag, startPoint x: 471, startPoint y: 138, endPoint x: 470, endPoint y: 145, distance: 7.1
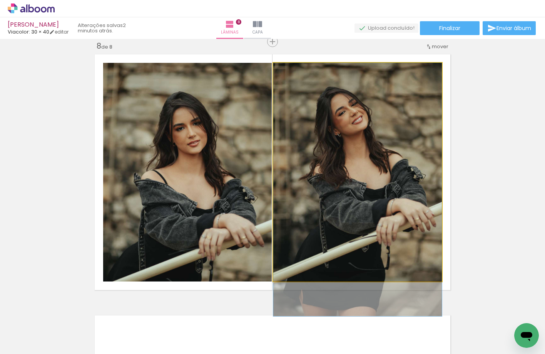
drag, startPoint x: 338, startPoint y: 120, endPoint x: 339, endPoint y: 141, distance: 21.2
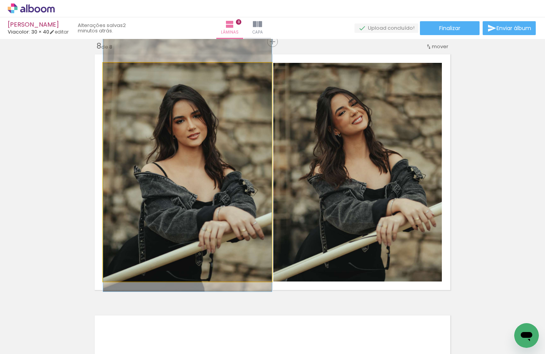
drag, startPoint x: 199, startPoint y: 130, endPoint x: 198, endPoint y: 124, distance: 6.3
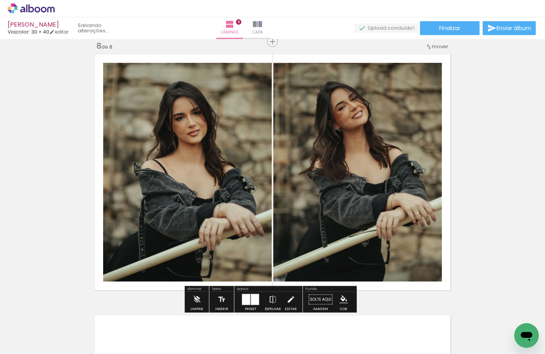
click at [428, 135] on quentale-photo at bounding box center [357, 172] width 169 height 218
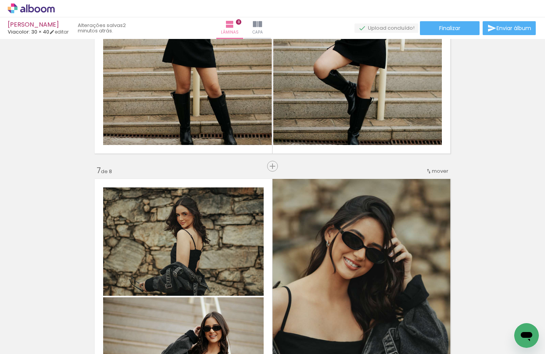
scroll to position [1604, 0]
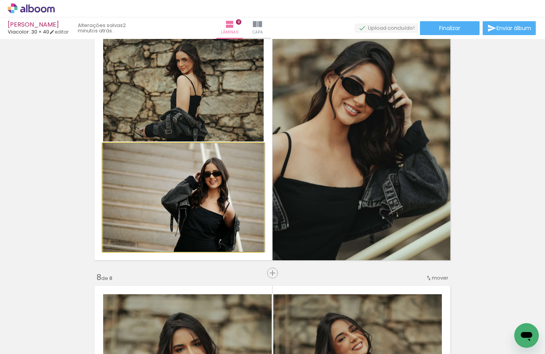
drag, startPoint x: 209, startPoint y: 184, endPoint x: 196, endPoint y: 101, distance: 84.3
click at [0, 0] on slot at bounding box center [0, 0] width 0 height 0
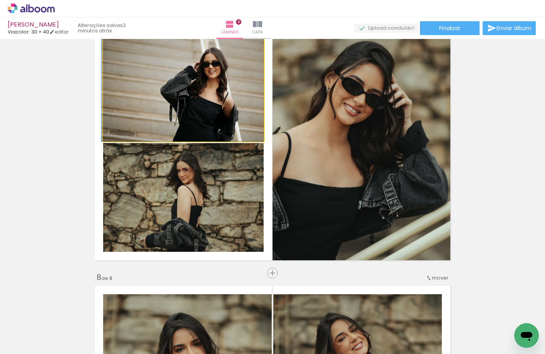
drag, startPoint x: 229, startPoint y: 99, endPoint x: 218, endPoint y: 99, distance: 10.4
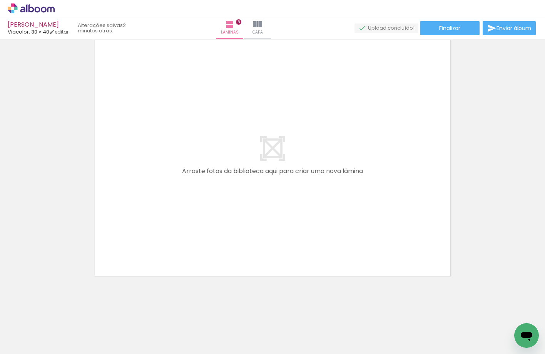
scroll to position [0, 639]
drag, startPoint x: 220, startPoint y: 312, endPoint x: 253, endPoint y: 282, distance: 45.0
click at [186, 159] on quentale-workspace at bounding box center [272, 177] width 545 height 354
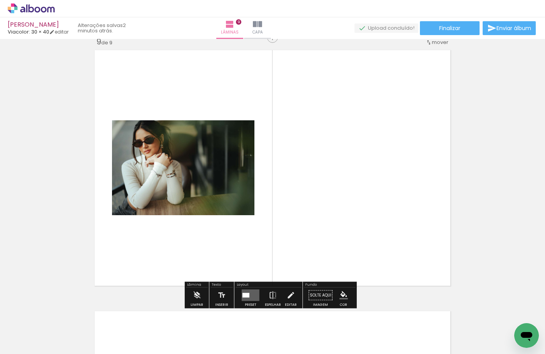
scroll to position [2096, 0]
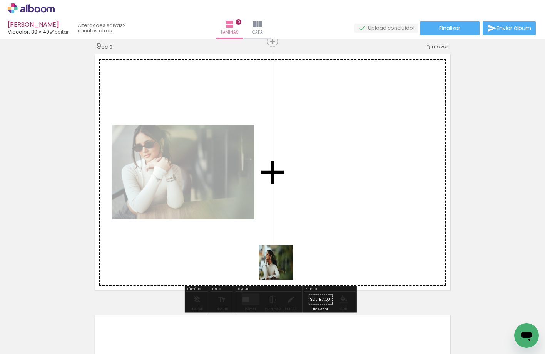
drag, startPoint x: 282, startPoint y: 268, endPoint x: 282, endPoint y: 167, distance: 100.9
click at [282, 167] on quentale-workspace at bounding box center [272, 177] width 545 height 354
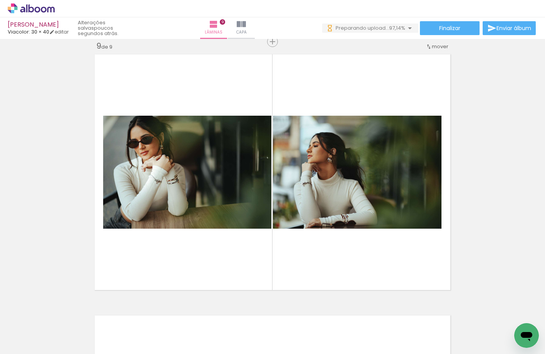
scroll to position [0, 1030]
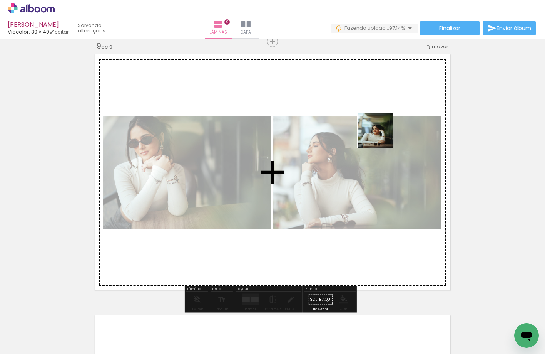
drag, startPoint x: 443, startPoint y: 220, endPoint x: 381, endPoint y: 136, distance: 104.1
click at [381, 136] on quentale-workspace at bounding box center [272, 177] width 545 height 354
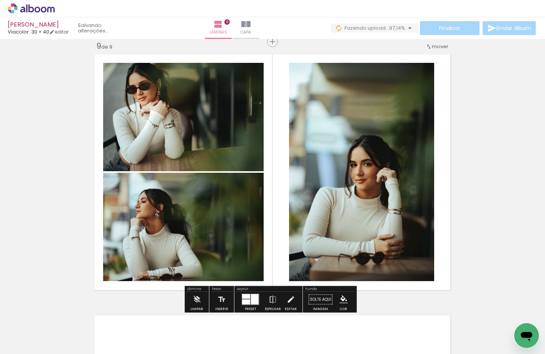
click at [249, 297] on quentale-layouter at bounding box center [251, 299] width 18 height 12
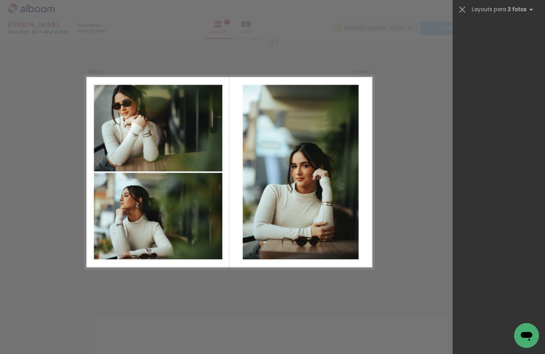
scroll to position [0, 0]
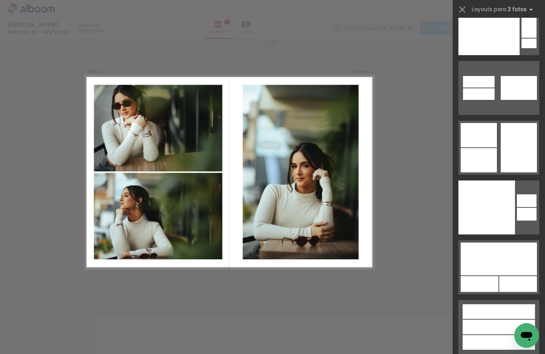
drag, startPoint x: 544, startPoint y: 29, endPoint x: 13, endPoint y: 6, distance: 531.6
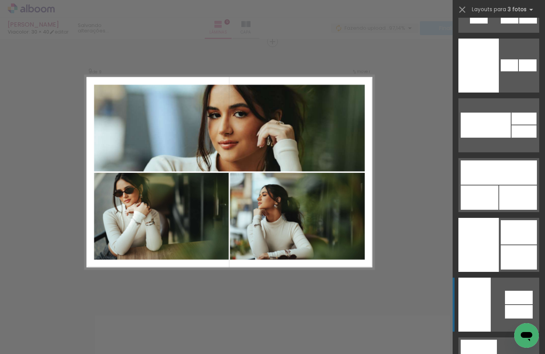
scroll to position [11984, 0]
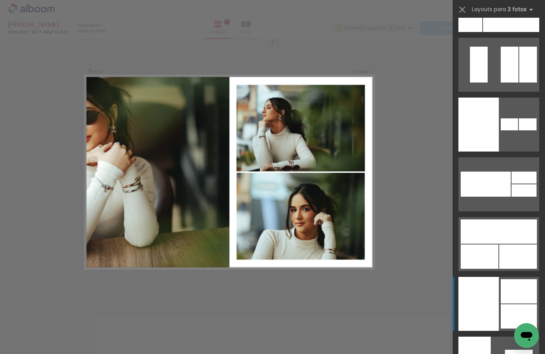
click at [486, 313] on div at bounding box center [479, 304] width 40 height 54
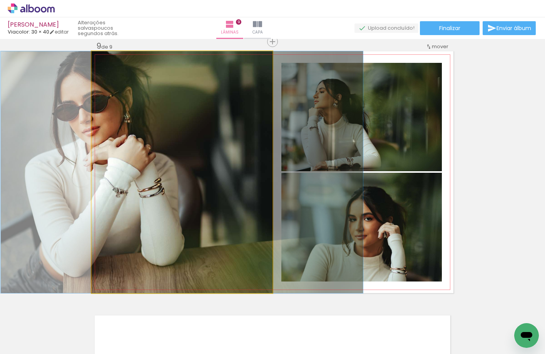
click at [196, 227] on quentale-photo at bounding box center [182, 171] width 181 height 241
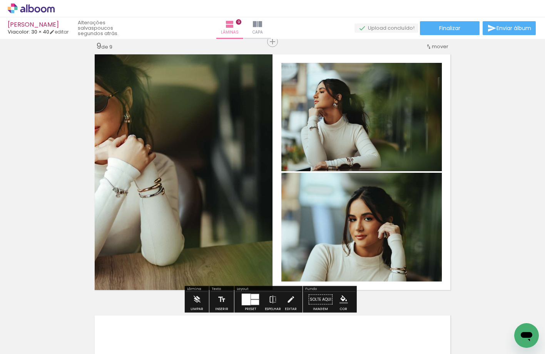
click at [389, 249] on quentale-photo at bounding box center [362, 227] width 161 height 109
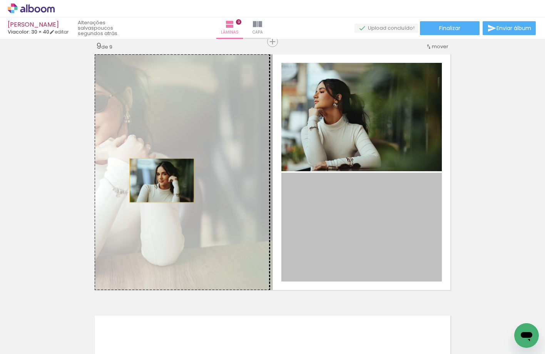
drag, startPoint x: 385, startPoint y: 246, endPoint x: 159, endPoint y: 180, distance: 235.2
click at [0, 0] on slot at bounding box center [0, 0] width 0 height 0
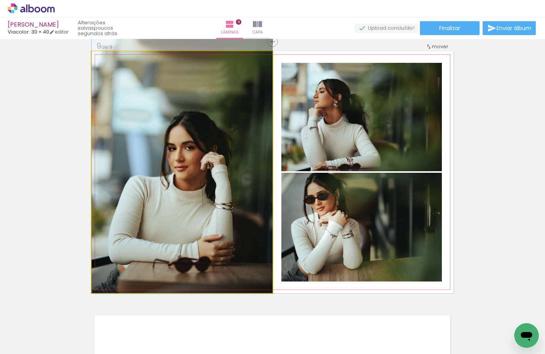
drag, startPoint x: 171, startPoint y: 176, endPoint x: 173, endPoint y: 150, distance: 26.2
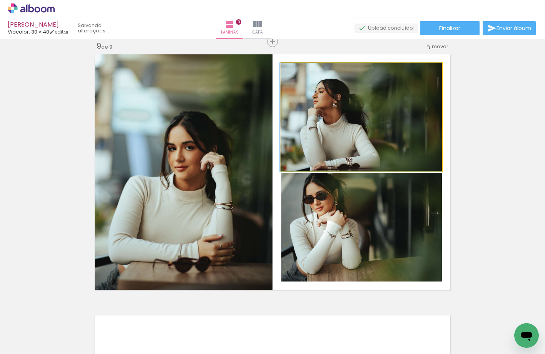
drag, startPoint x: 348, startPoint y: 104, endPoint x: 327, endPoint y: 112, distance: 22.9
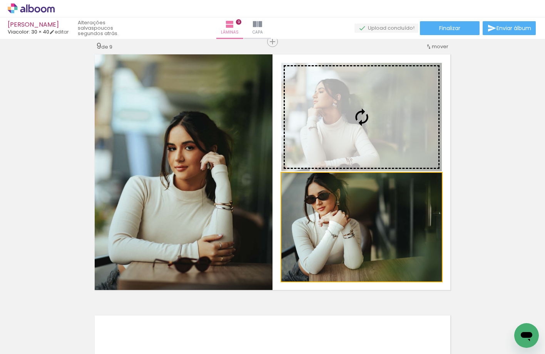
drag, startPoint x: 346, startPoint y: 204, endPoint x: 347, endPoint y: 126, distance: 77.4
click at [0, 0] on slot at bounding box center [0, 0] width 0 height 0
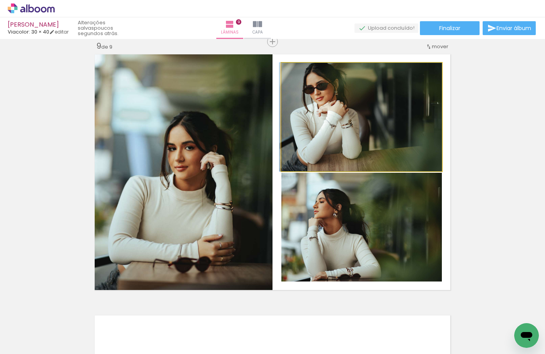
drag, startPoint x: 385, startPoint y: 123, endPoint x: 365, endPoint y: 109, distance: 23.5
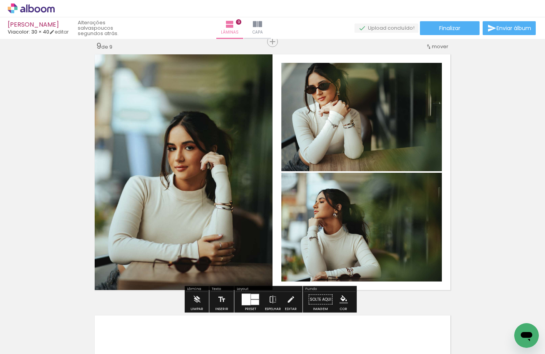
drag, startPoint x: 461, startPoint y: 128, endPoint x: 332, endPoint y: 210, distance: 152.9
click at [446, 201] on quentale-layouter at bounding box center [273, 171] width 362 height 241
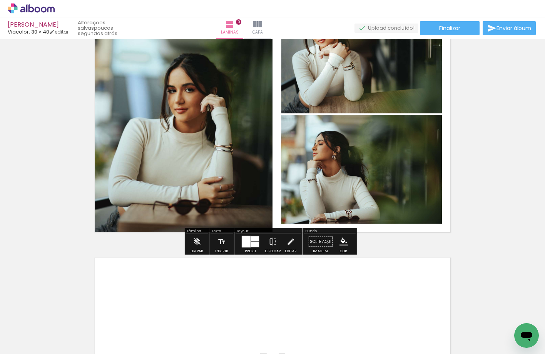
scroll to position [2211, 0]
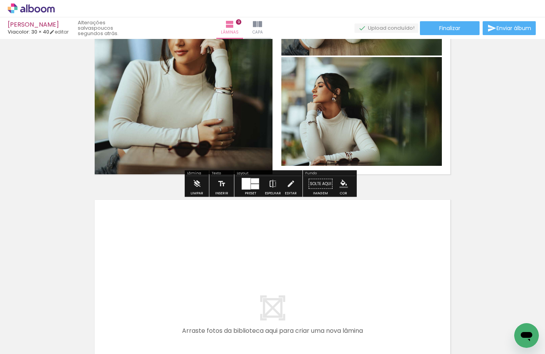
click at [263, 189] on paper-button "Espelhar" at bounding box center [273, 186] width 20 height 20
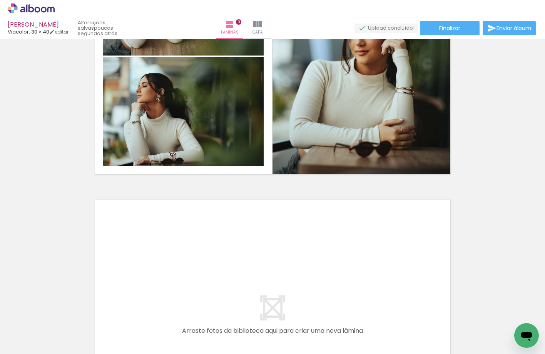
scroll to position [2096, 0]
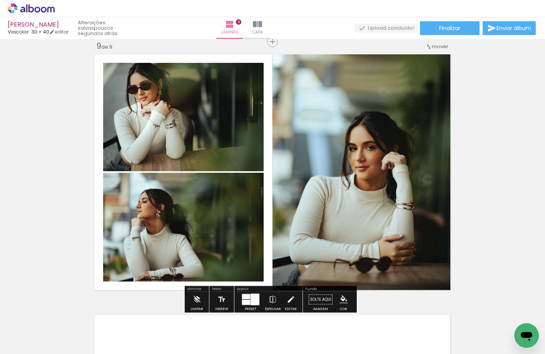
drag, startPoint x: 168, startPoint y: 176, endPoint x: 168, endPoint y: 205, distance: 29.3
click at [0, 0] on slot at bounding box center [0, 0] width 0 height 0
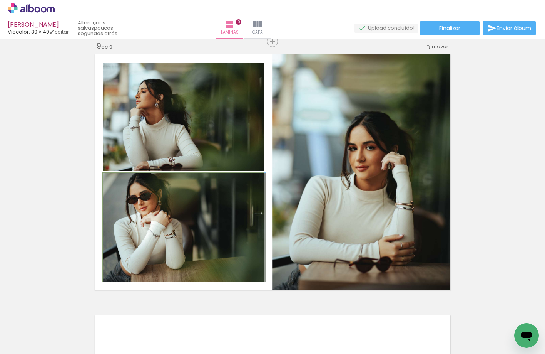
drag, startPoint x: 189, startPoint y: 227, endPoint x: 190, endPoint y: 242, distance: 15.4
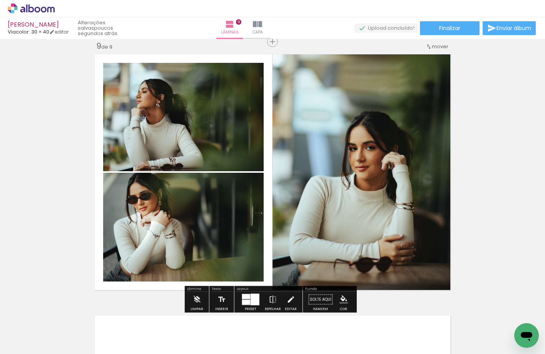
drag, startPoint x: 199, startPoint y: 113, endPoint x: 198, endPoint y: 99, distance: 14.7
click at [0, 0] on slot at bounding box center [0, 0] width 0 height 0
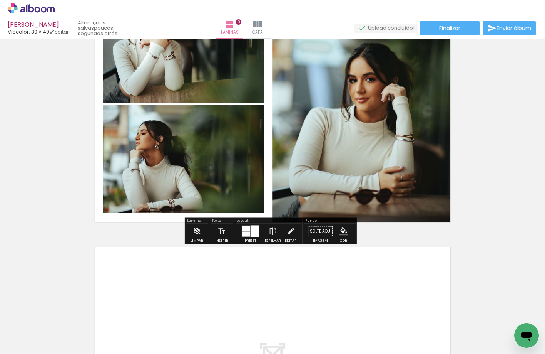
scroll to position [2250, 0]
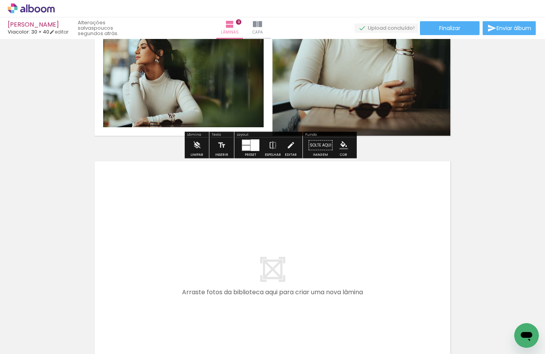
drag, startPoint x: 271, startPoint y: 339, endPoint x: 235, endPoint y: 225, distance: 119.1
click at [235, 225] on quentale-workspace at bounding box center [272, 177] width 545 height 354
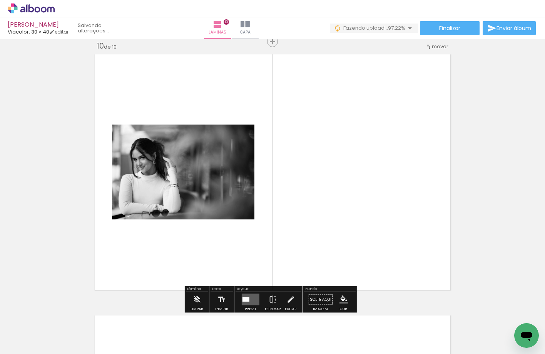
scroll to position [0, 1073]
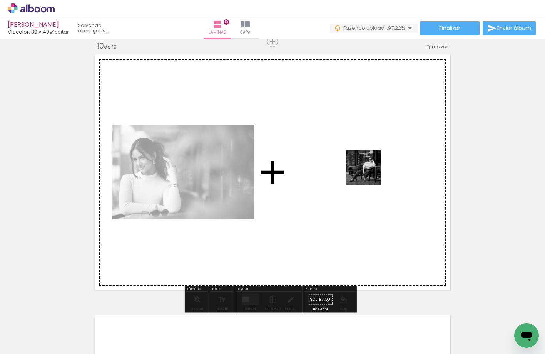
drag, startPoint x: 516, startPoint y: 312, endPoint x: 358, endPoint y: 160, distance: 219.0
click at [358, 160] on quentale-workspace at bounding box center [272, 177] width 545 height 354
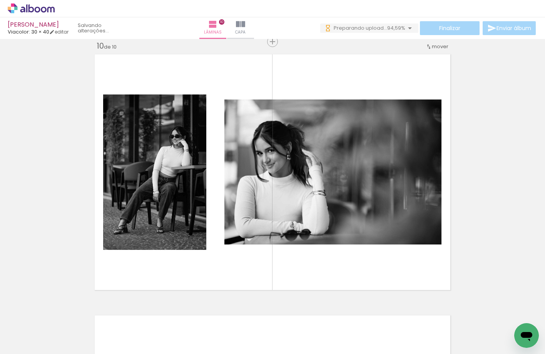
scroll to position [0, 1116]
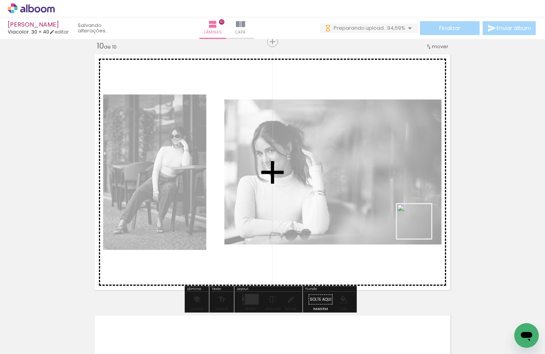
drag, startPoint x: 518, startPoint y: 315, endPoint x: 414, endPoint y: 220, distance: 140.7
click at [414, 220] on quentale-workspace at bounding box center [272, 177] width 545 height 354
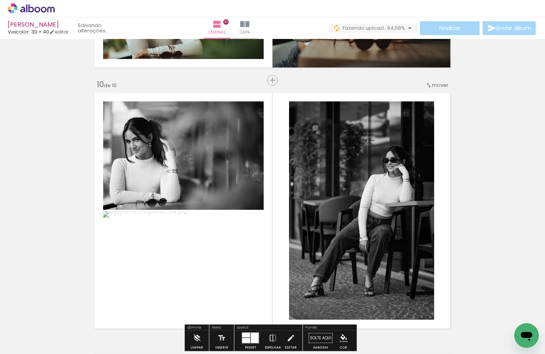
scroll to position [2357, 0]
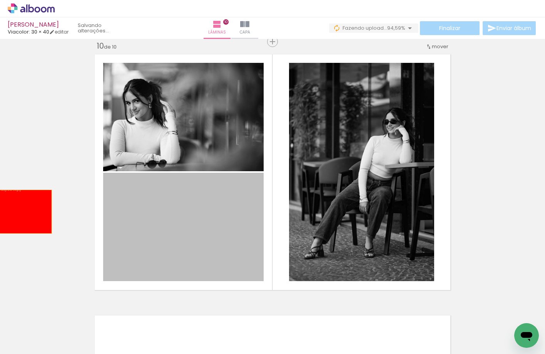
drag, startPoint x: 164, startPoint y: 240, endPoint x: 17, endPoint y: 211, distance: 150.3
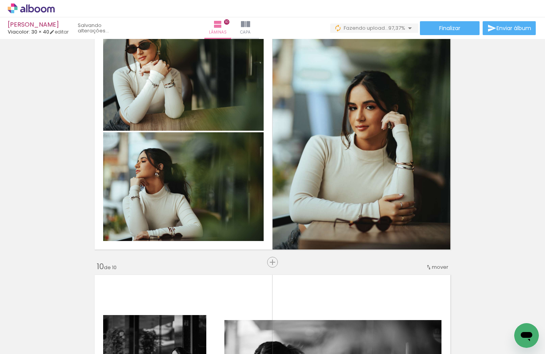
scroll to position [2241, 0]
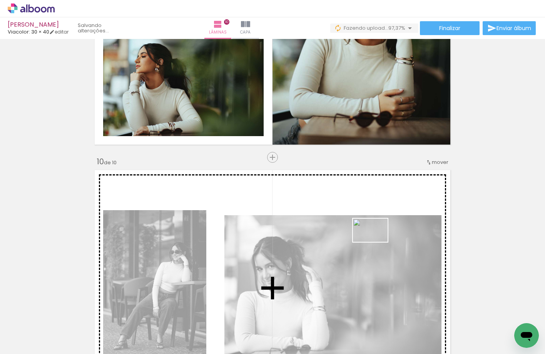
drag, startPoint x: 512, startPoint y: 320, endPoint x: 376, endPoint y: 241, distance: 156.5
click at [376, 241] on quentale-workspace at bounding box center [272, 177] width 545 height 354
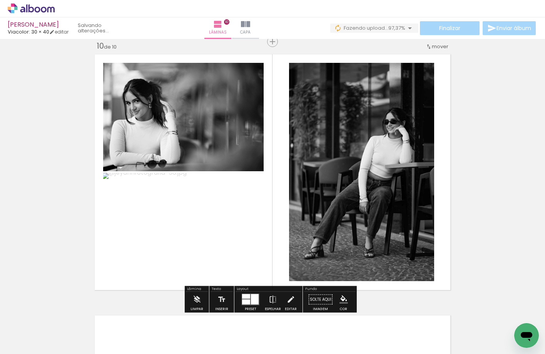
scroll to position [2395, 0]
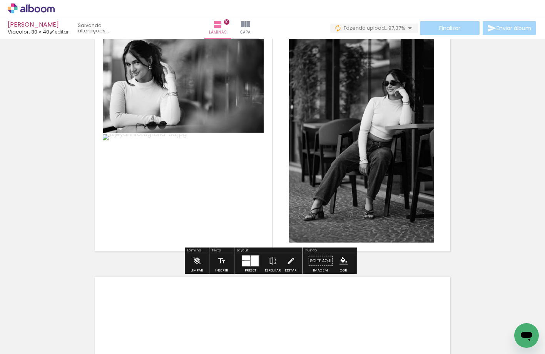
click at [247, 261] on div at bounding box center [246, 263] width 8 height 5
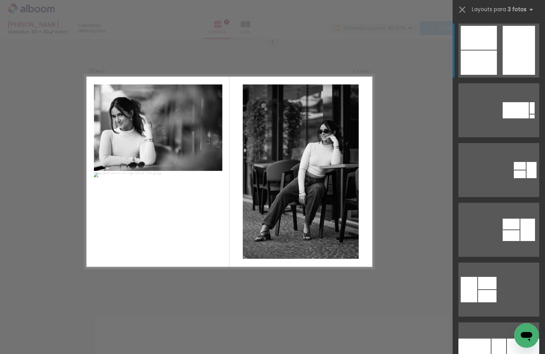
scroll to position [2357, 0]
drag, startPoint x: 539, startPoint y: 27, endPoint x: 541, endPoint y: 43, distance: 15.9
click at [541, 43] on div at bounding box center [499, 186] width 92 height 336
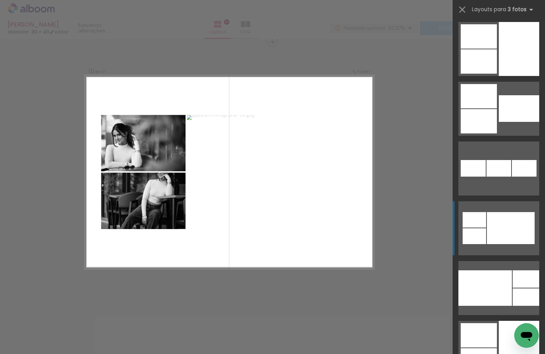
scroll to position [6901, 0]
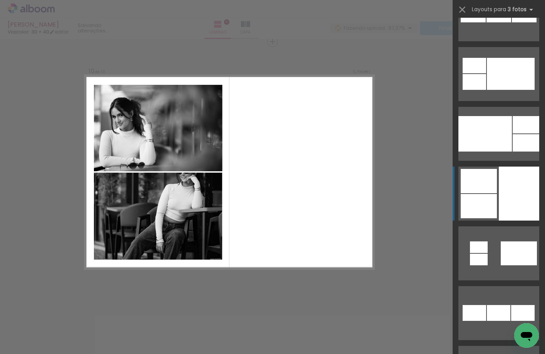
click at [515, 179] on div at bounding box center [519, 193] width 40 height 54
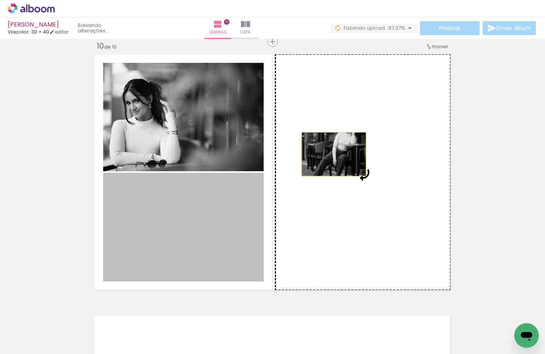
drag, startPoint x: 197, startPoint y: 210, endPoint x: 331, endPoint y: 154, distance: 145.2
click at [0, 0] on slot at bounding box center [0, 0] width 0 height 0
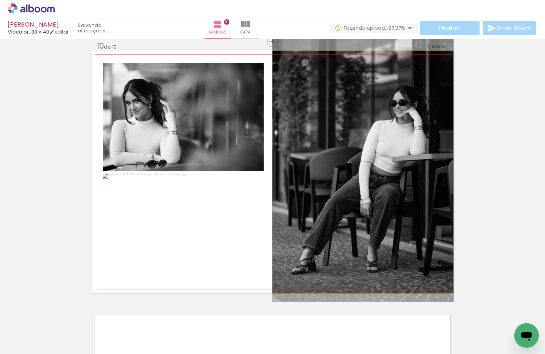
drag, startPoint x: 382, startPoint y: 146, endPoint x: 384, endPoint y: 129, distance: 17.1
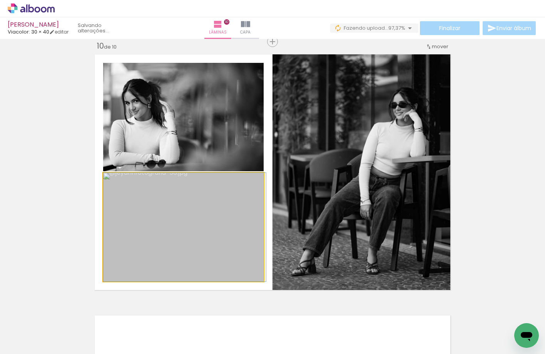
drag, startPoint x: 175, startPoint y: 220, endPoint x: 199, endPoint y: 215, distance: 24.8
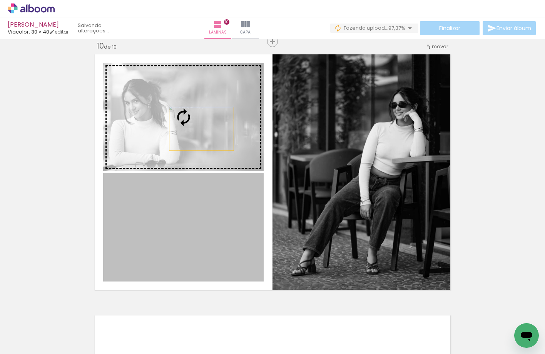
drag, startPoint x: 198, startPoint y: 218, endPoint x: 199, endPoint y: 129, distance: 89.4
click at [0, 0] on slot at bounding box center [0, 0] width 0 height 0
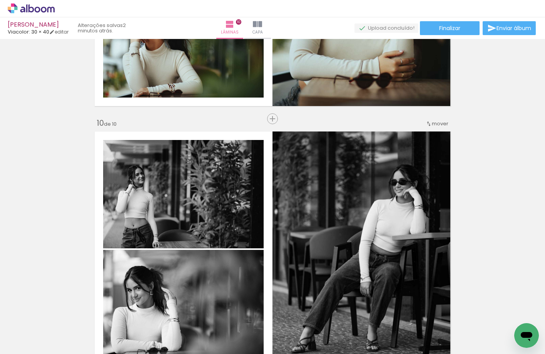
scroll to position [2395, 0]
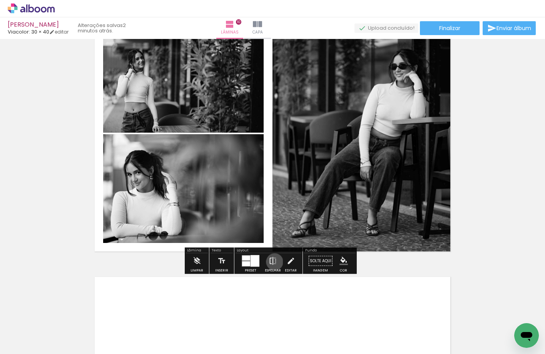
click at [273, 261] on iron-icon at bounding box center [273, 260] width 8 height 15
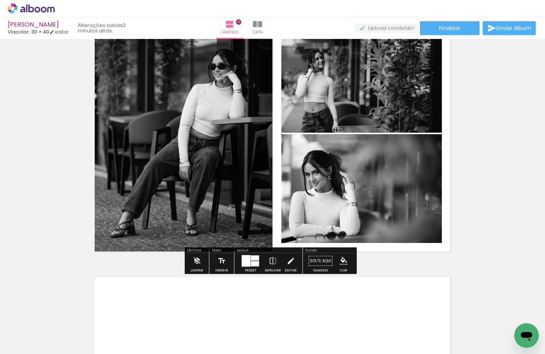
drag, startPoint x: 468, startPoint y: 181, endPoint x: 478, endPoint y: 174, distance: 12.1
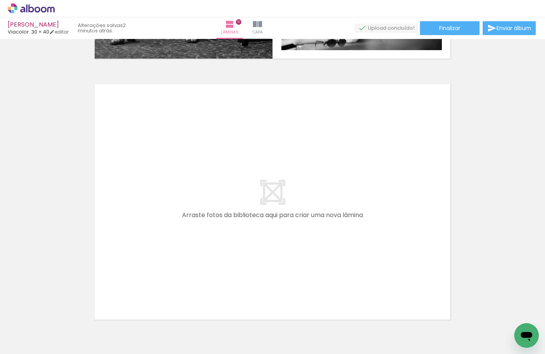
scroll to position [0, 750]
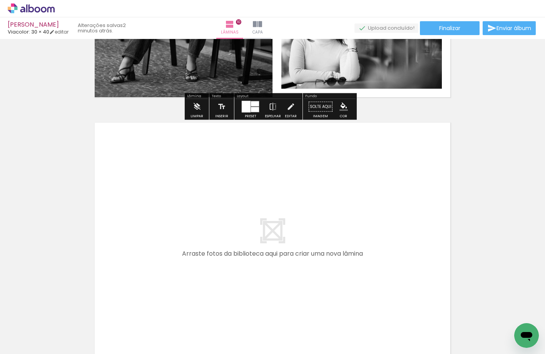
drag, startPoint x: 246, startPoint y: 318, endPoint x: 246, endPoint y: 216, distance: 101.3
click at [246, 216] on quentale-workspace at bounding box center [272, 177] width 545 height 354
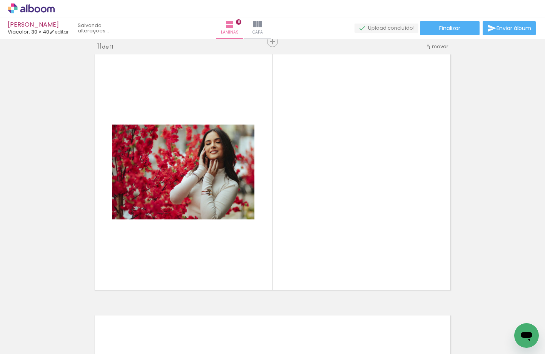
scroll to position [0, 1183]
drag, startPoint x: 420, startPoint y: 352, endPoint x: 5, endPoint y: 3, distance: 542.5
drag, startPoint x: 529, startPoint y: 324, endPoint x: 350, endPoint y: 178, distance: 231.3
click at [515, 323] on html at bounding box center [527, 335] width 25 height 25
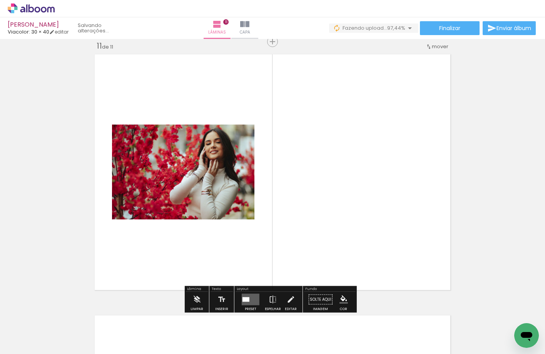
drag, startPoint x: 536, startPoint y: 318, endPoint x: 417, endPoint y: 207, distance: 162.4
click at [417, 207] on quentale-workspace at bounding box center [272, 177] width 545 height 354
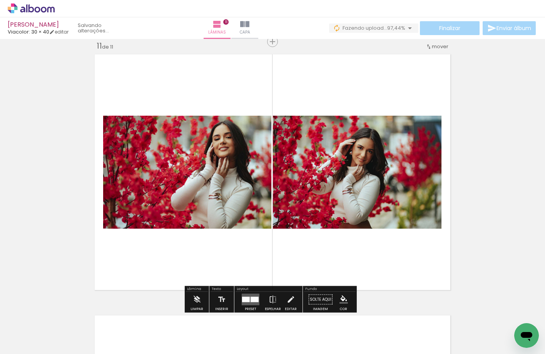
click at [132, 64] on quentale-layouter at bounding box center [273, 171] width 362 height 241
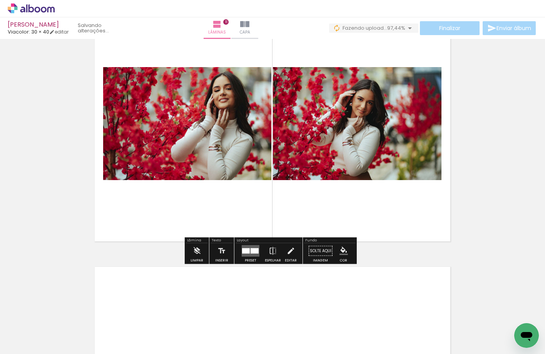
scroll to position [2617, 0]
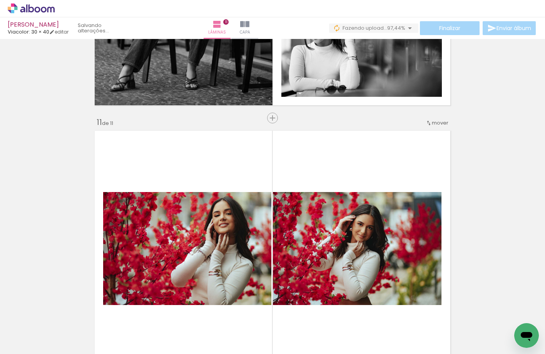
scroll to position [2425, 0]
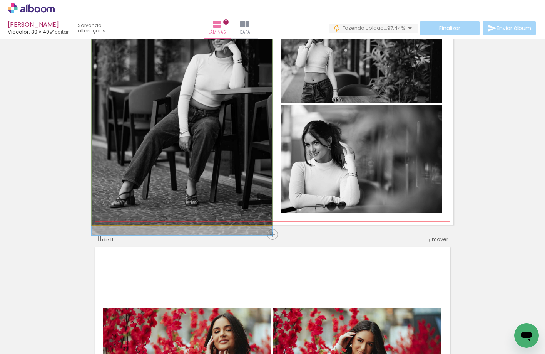
click at [92, 145] on quentale-photo at bounding box center [182, 103] width 181 height 241
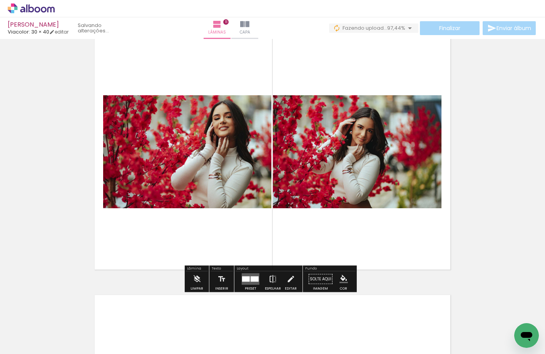
scroll to position [2656, 0]
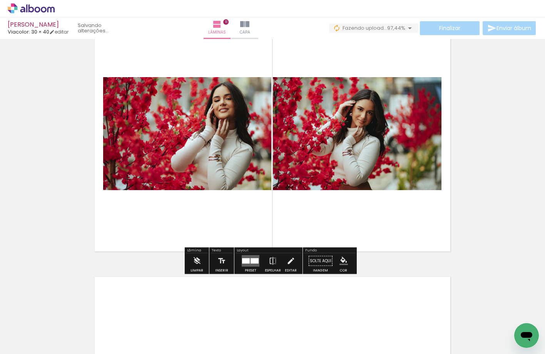
click at [241, 251] on div "Layout" at bounding box center [269, 250] width 66 height 5
click at [247, 259] on div at bounding box center [246, 260] width 8 height 5
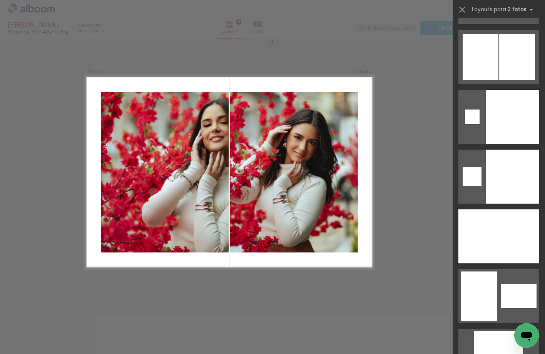
scroll to position [3063, 0]
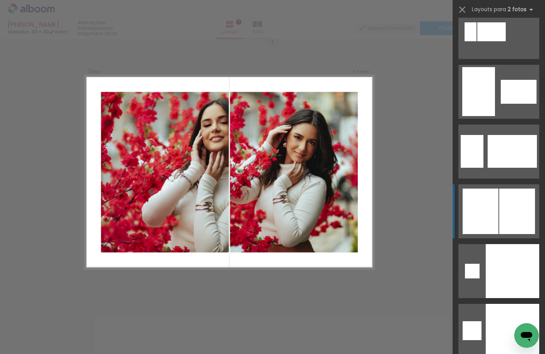
click at [500, 207] on div at bounding box center [518, 210] width 36 height 45
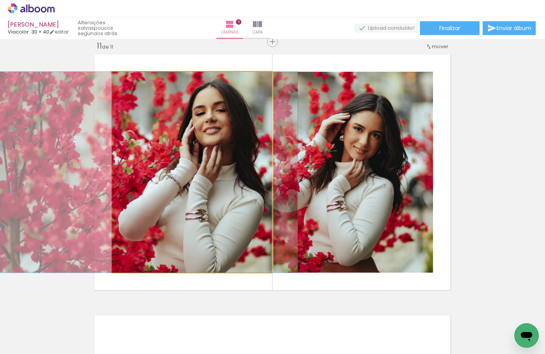
drag, startPoint x: 217, startPoint y: 185, endPoint x: 164, endPoint y: 180, distance: 53.0
click at [246, 183] on quentale-photo at bounding box center [192, 172] width 160 height 201
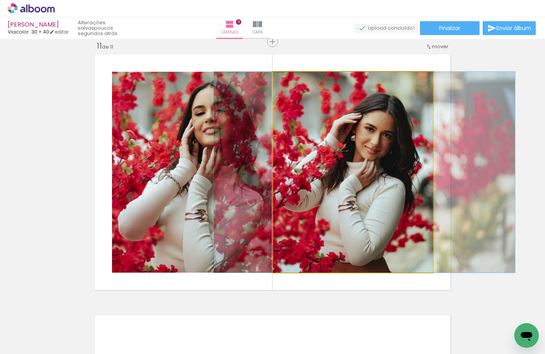
drag, startPoint x: 381, startPoint y: 174, endPoint x: 393, endPoint y: 174, distance: 12.3
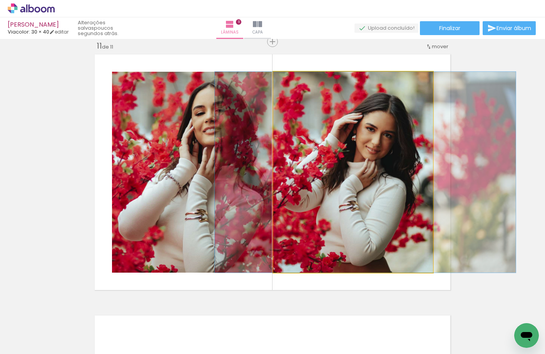
drag, startPoint x: 346, startPoint y: 165, endPoint x: 177, endPoint y: 164, distance: 169.1
click at [0, 0] on slot at bounding box center [0, 0] width 0 height 0
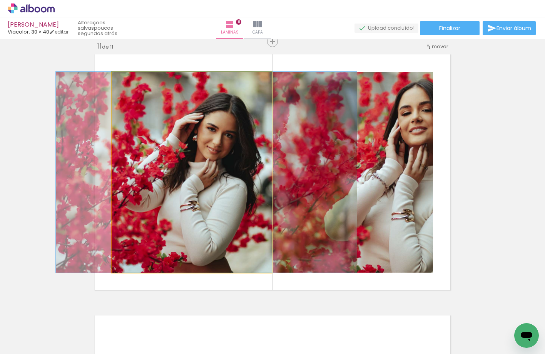
drag, startPoint x: 188, startPoint y: 153, endPoint x: 201, endPoint y: 153, distance: 13.1
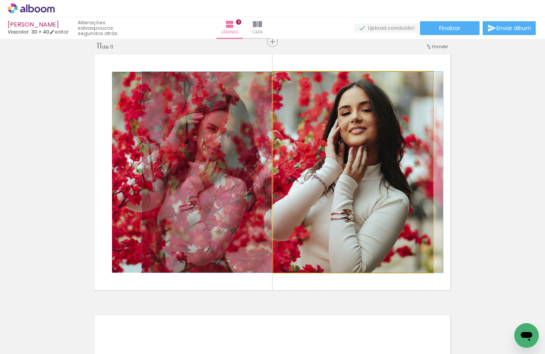
drag, startPoint x: 375, startPoint y: 196, endPoint x: 318, endPoint y: 196, distance: 57.0
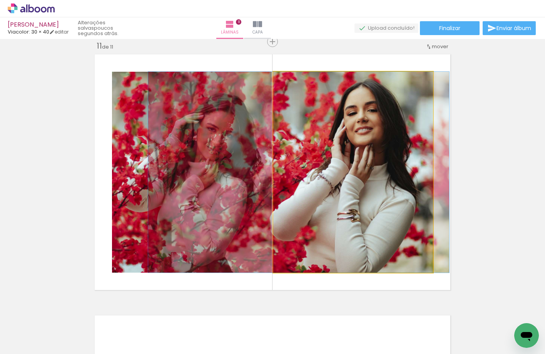
drag, startPoint x: 365, startPoint y: 189, endPoint x: 369, endPoint y: 190, distance: 4.3
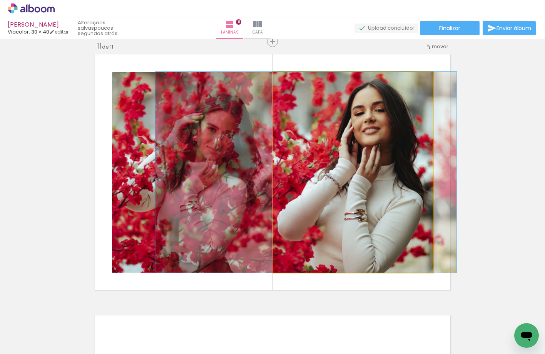
drag, startPoint x: 365, startPoint y: 196, endPoint x: 373, endPoint y: 196, distance: 7.3
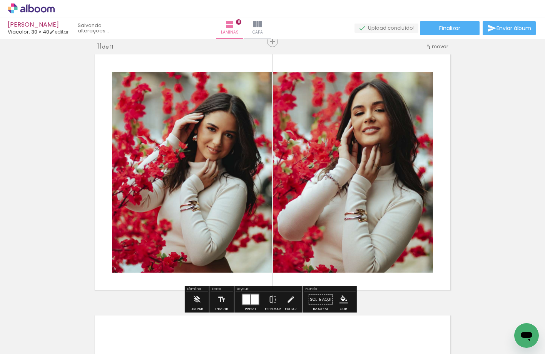
click at [253, 296] on div at bounding box center [255, 299] width 8 height 10
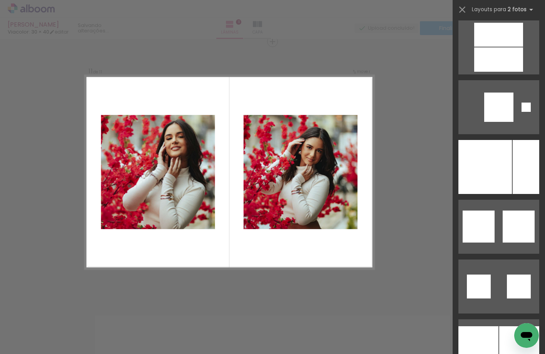
scroll to position [3384, 0]
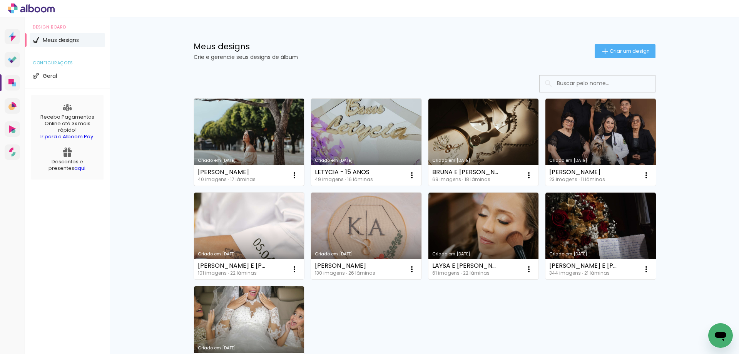
click at [243, 141] on link "Criado em 13/10/25" at bounding box center [249, 142] width 111 height 87
click at [0, 0] on neon-animated-pages "Confirmar Cancelar" at bounding box center [0, 0] width 0 height 0
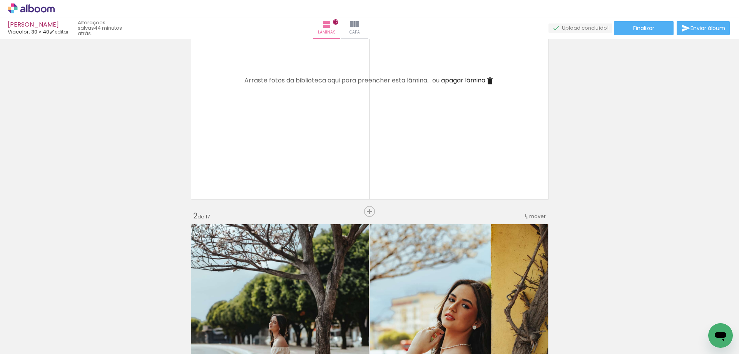
scroll to position [193, 0]
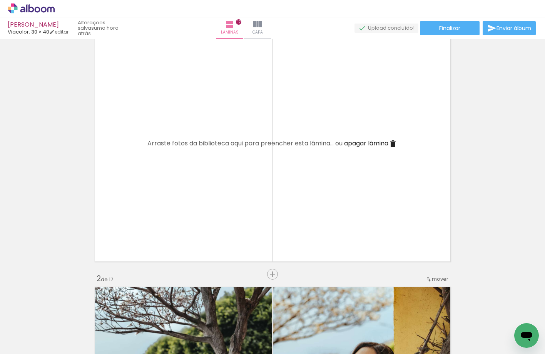
scroll to position [4548, 0]
